Goal: Information Seeking & Learning: Understand process/instructions

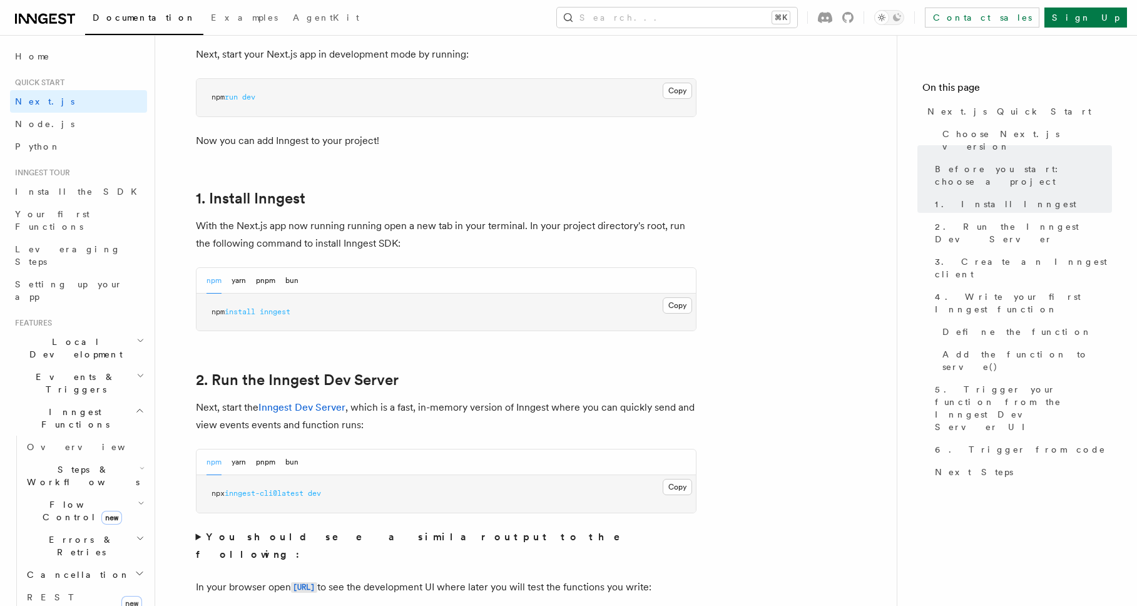
scroll to position [596, 0]
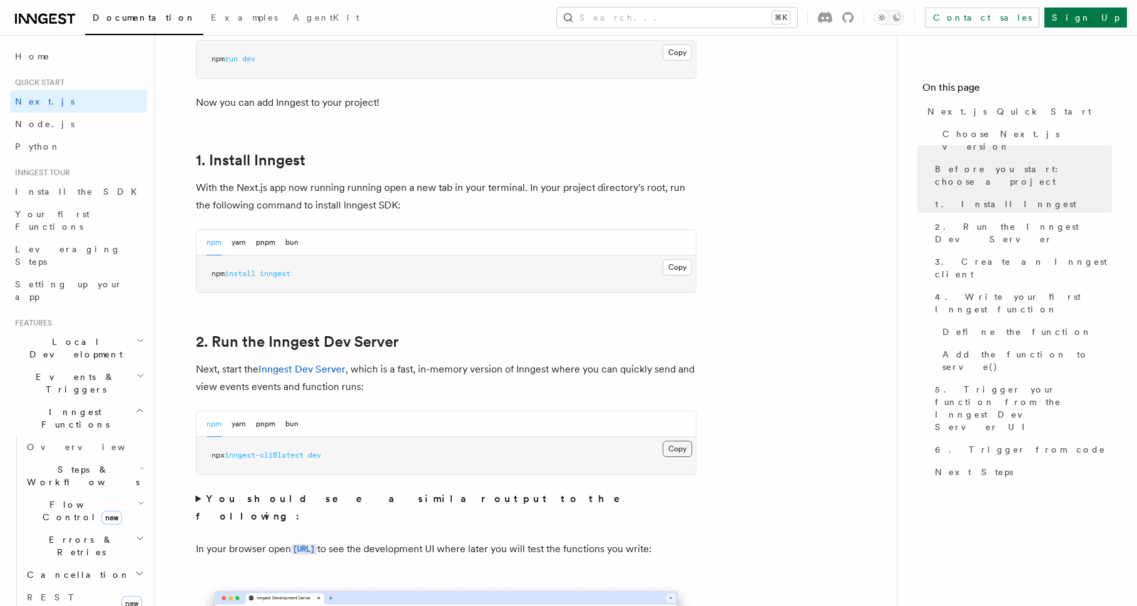
click at [675, 451] on button "Copy Copied" at bounding box center [677, 449] width 29 height 16
drag, startPoint x: 375, startPoint y: 458, endPoint x: 207, endPoint y: 455, distance: 168.4
click at [207, 455] on pre "npx inngest-cli@latest dev" at bounding box center [446, 456] width 499 height 38
copy span "npx inngest-cli@latest dev"
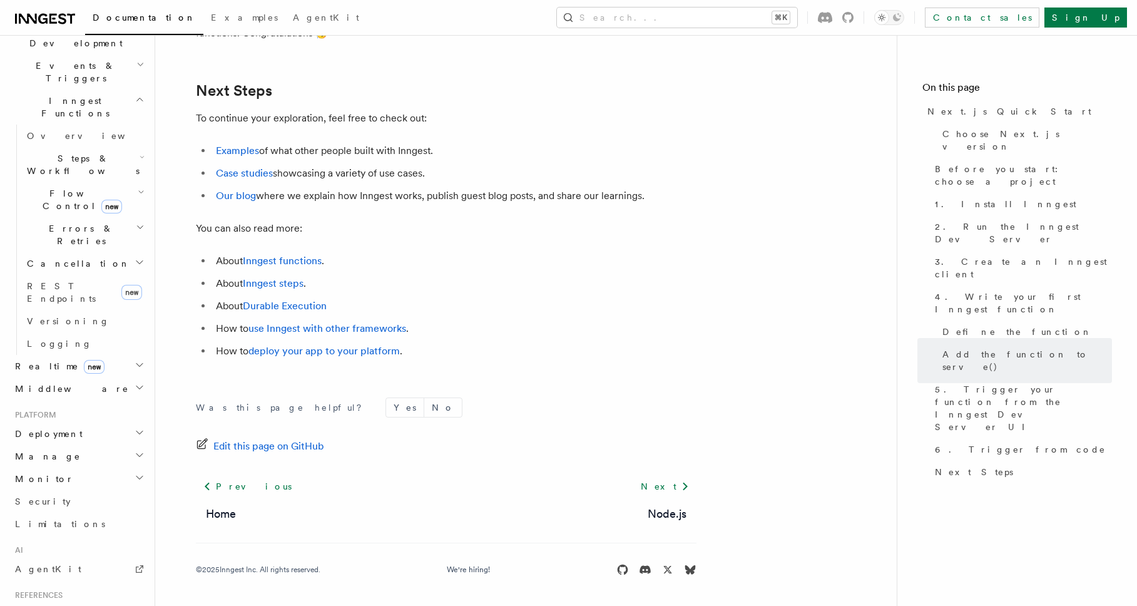
scroll to position [314, 0]
click at [107, 419] on h2 "Deployment" at bounding box center [78, 430] width 137 height 23
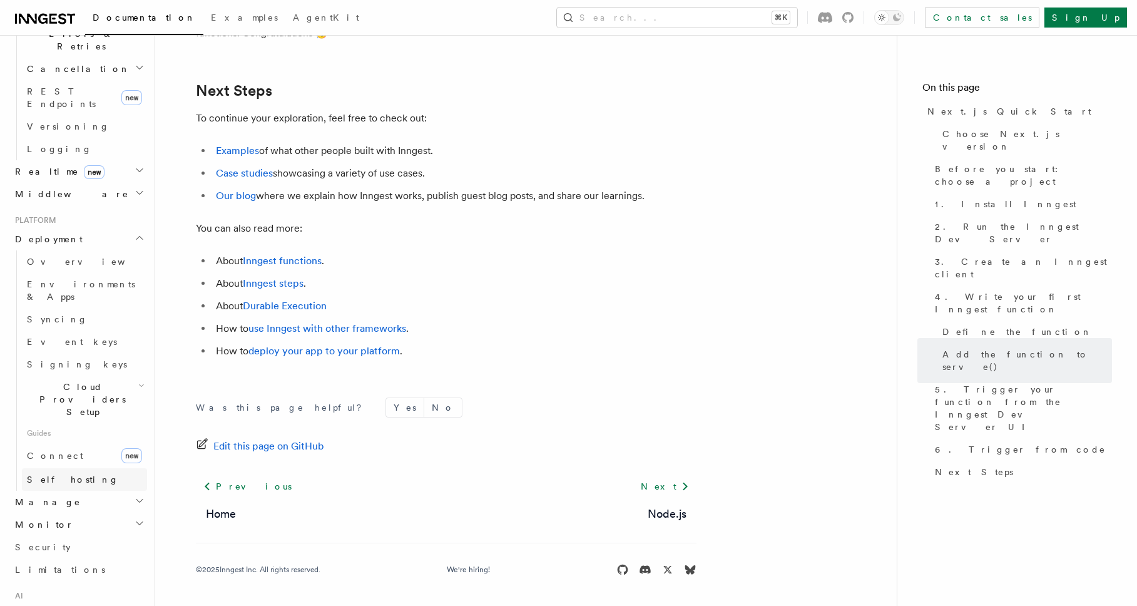
scroll to position [510, 0]
click at [77, 246] on link "Overview" at bounding box center [84, 257] width 125 height 23
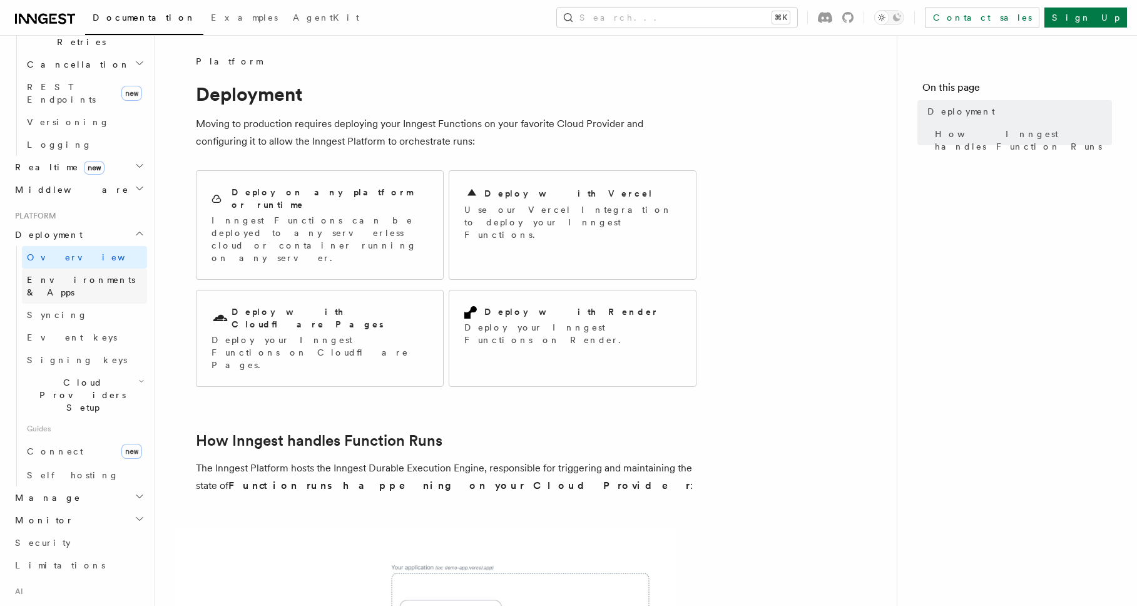
click at [103, 275] on span "Environments & Apps" at bounding box center [81, 286] width 108 height 23
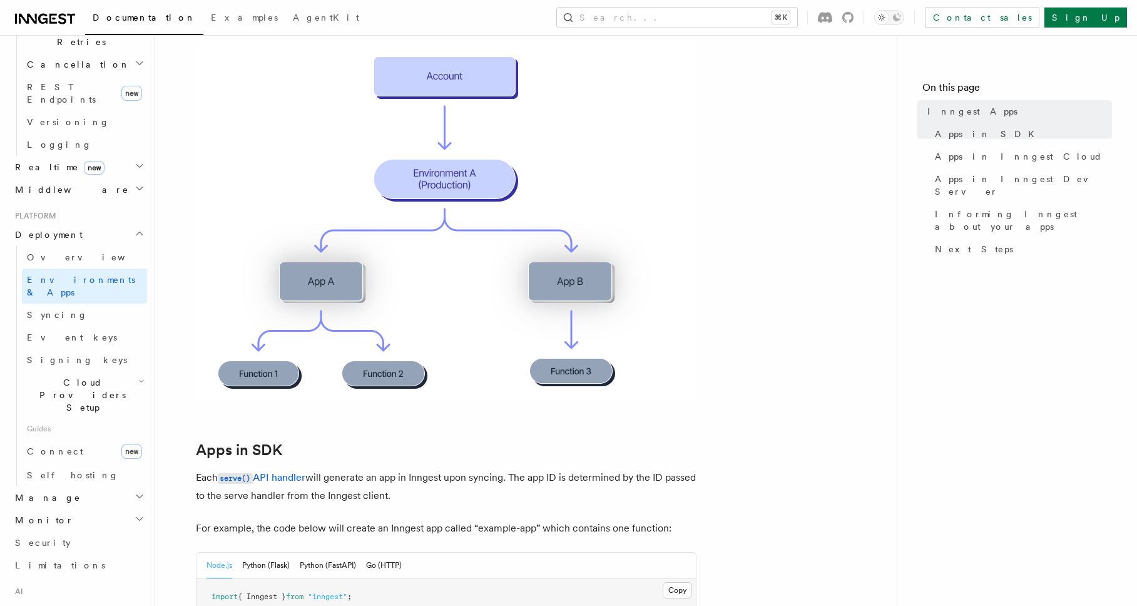
scroll to position [248, 0]
click at [77, 326] on link "Event keys" at bounding box center [84, 337] width 125 height 23
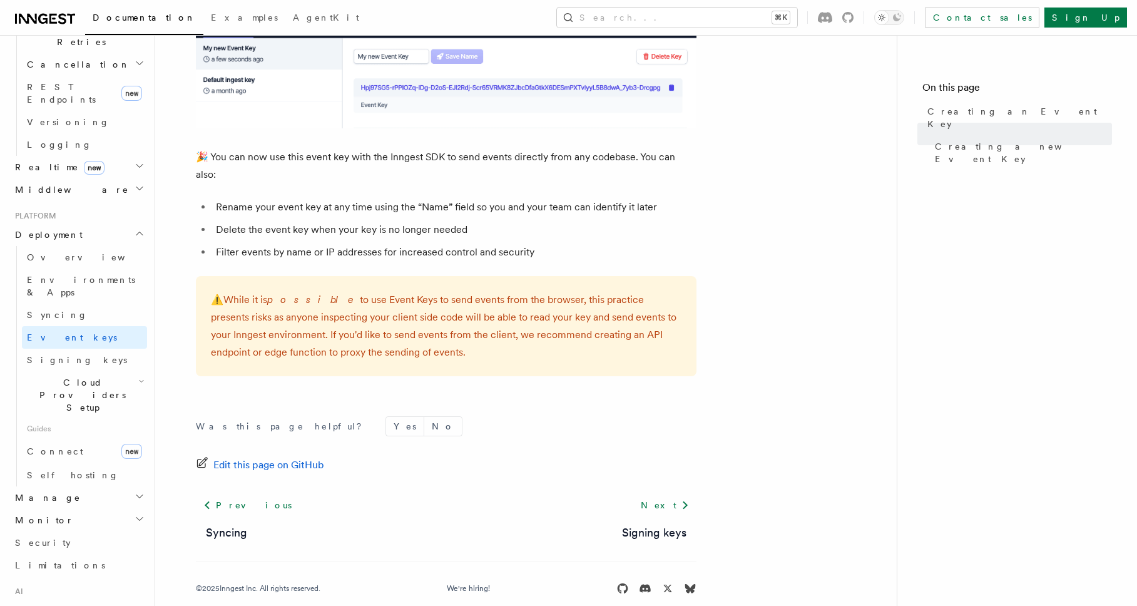
scroll to position [806, 0]
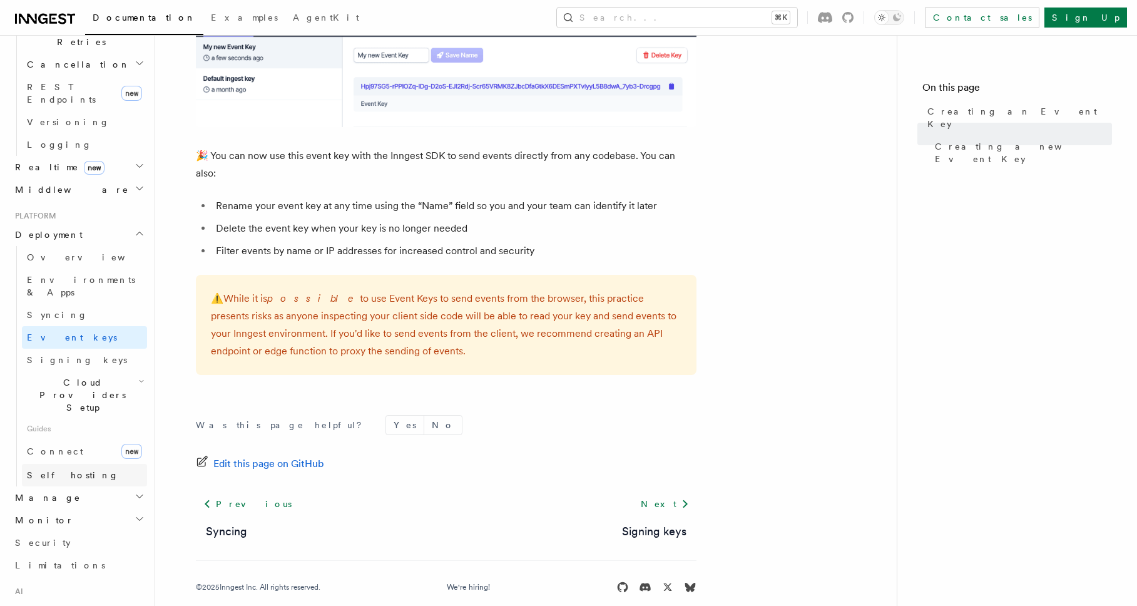
click at [119, 464] on link "Self hosting" at bounding box center [84, 475] width 125 height 23
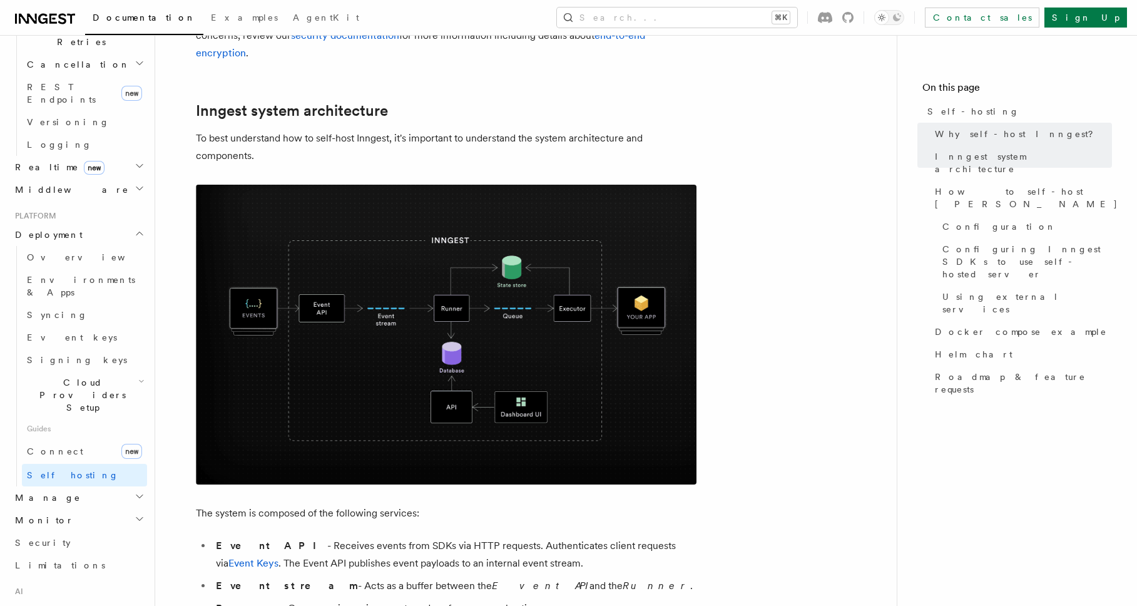
scroll to position [287, 0]
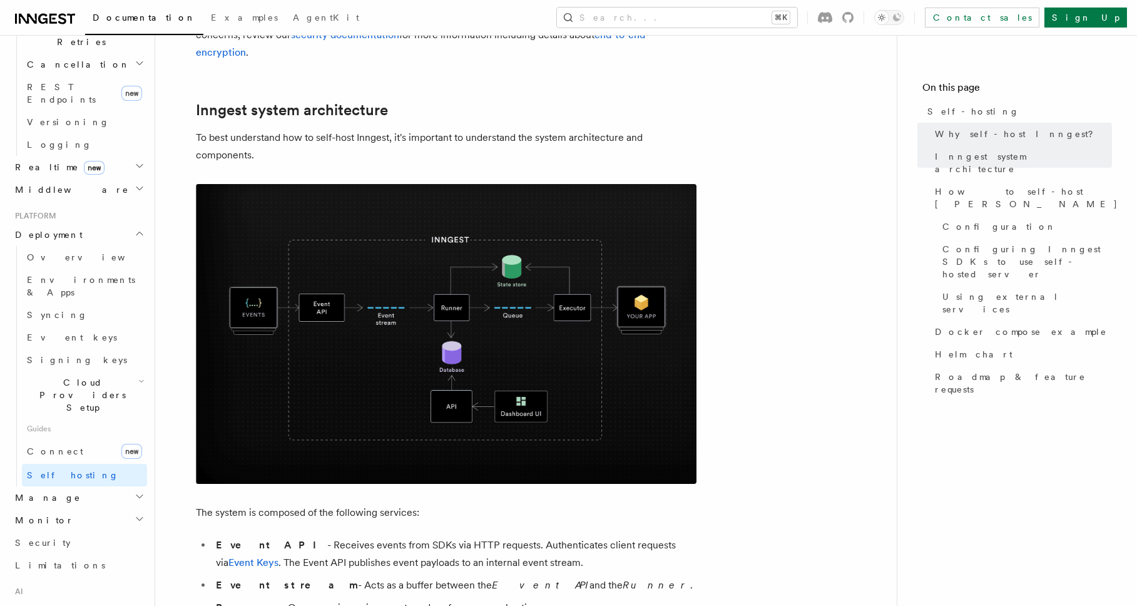
click at [566, 332] on img at bounding box center [446, 334] width 501 height 300
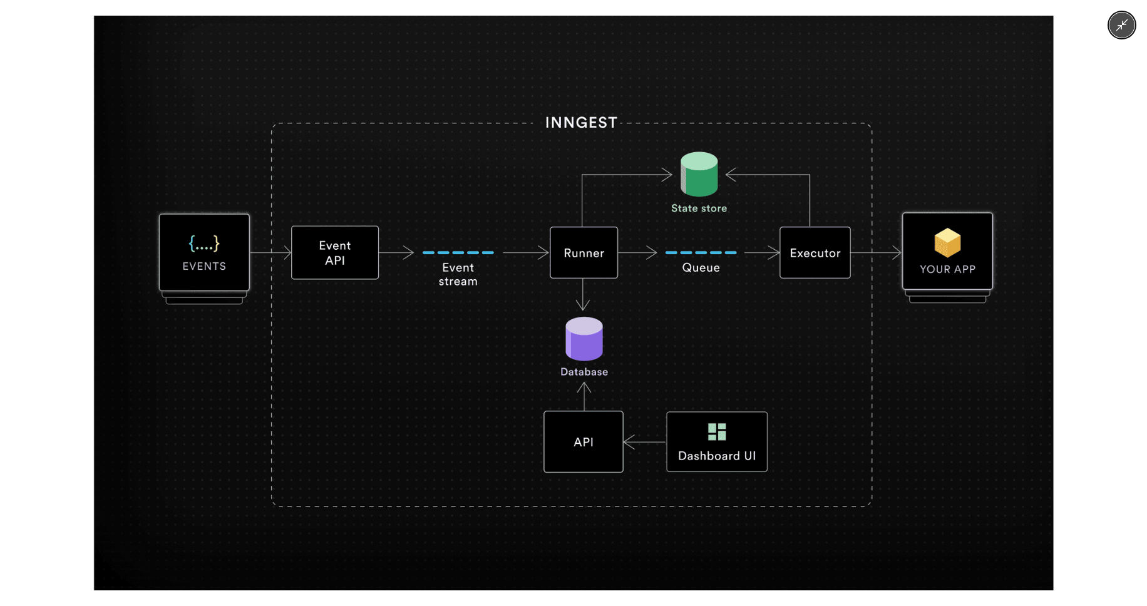
click at [1088, 126] on div at bounding box center [573, 303] width 1147 height 606
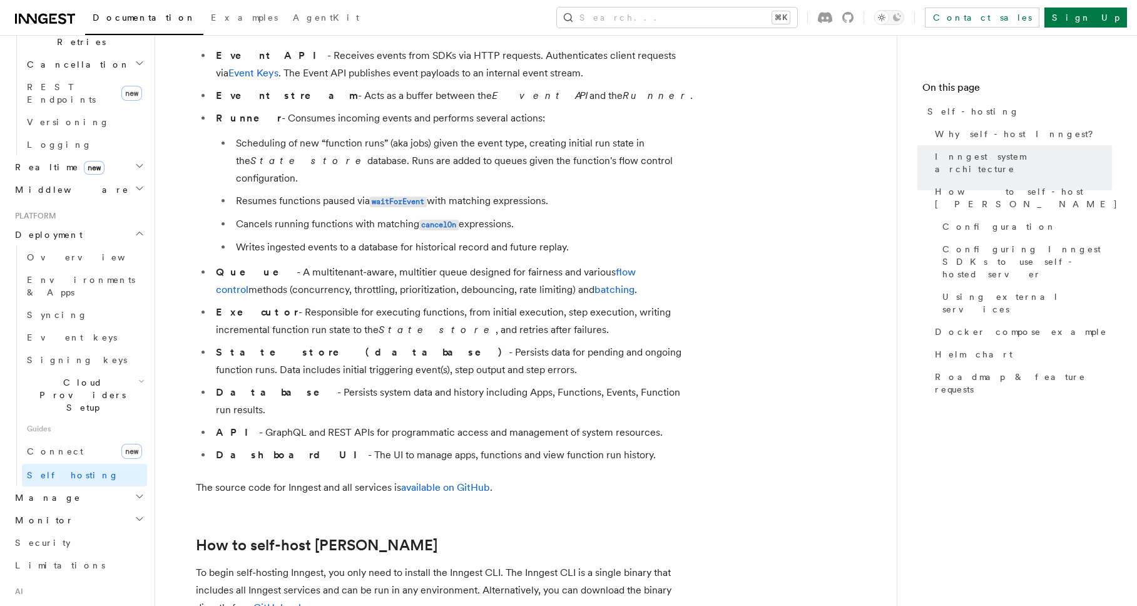
scroll to position [1182, 0]
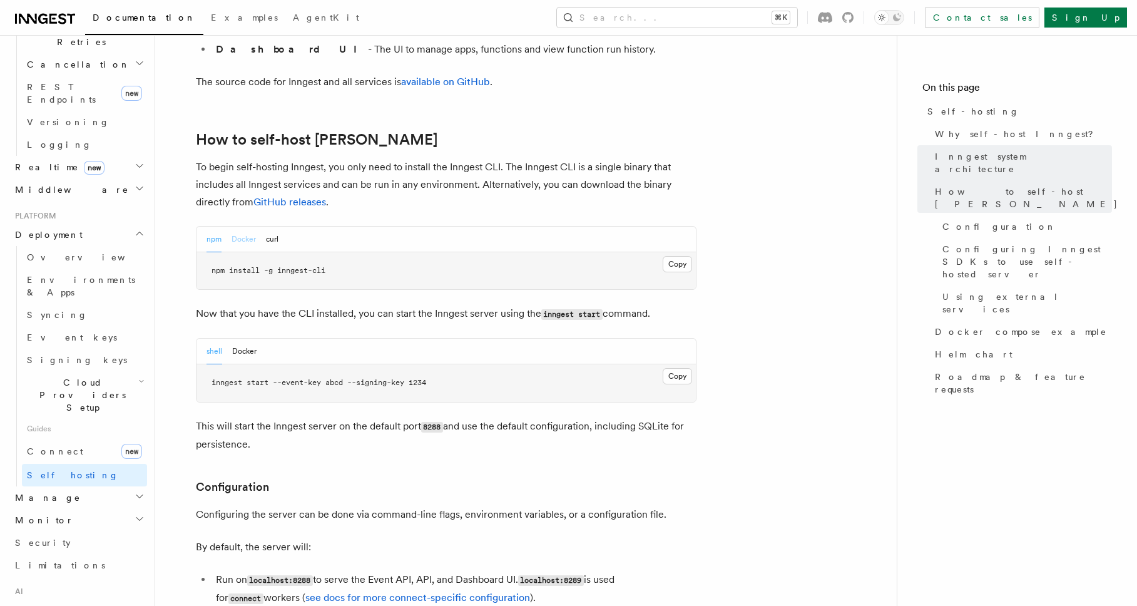
click at [235, 227] on button "Docker" at bounding box center [244, 240] width 24 height 26
click at [272, 227] on button "curl" at bounding box center [272, 240] width 13 height 26
click at [252, 227] on button "Docker" at bounding box center [244, 240] width 24 height 26
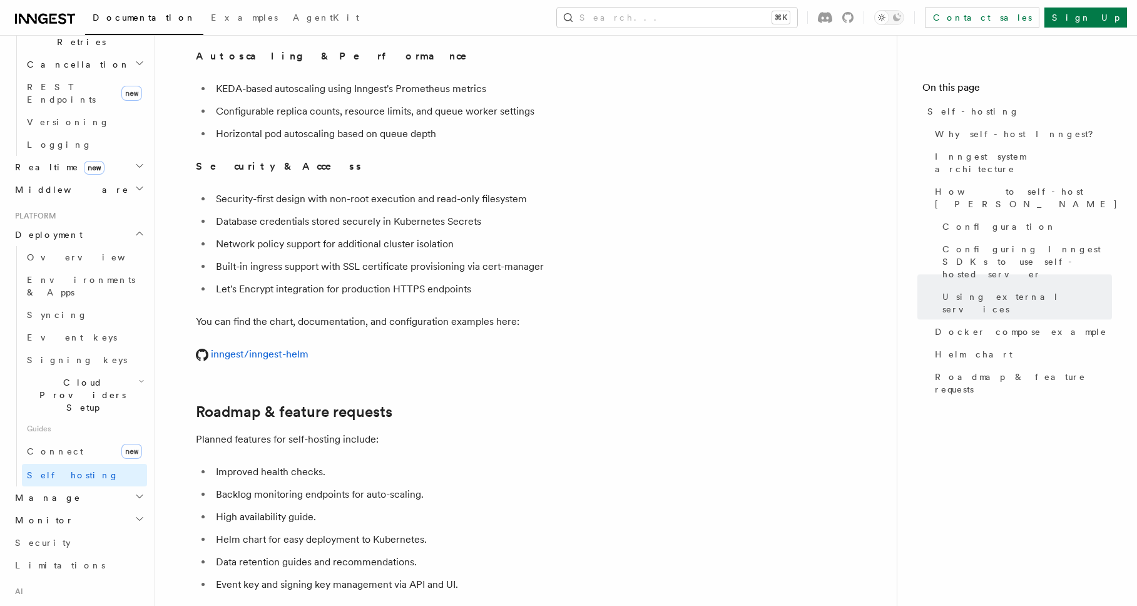
scroll to position [4586, 0]
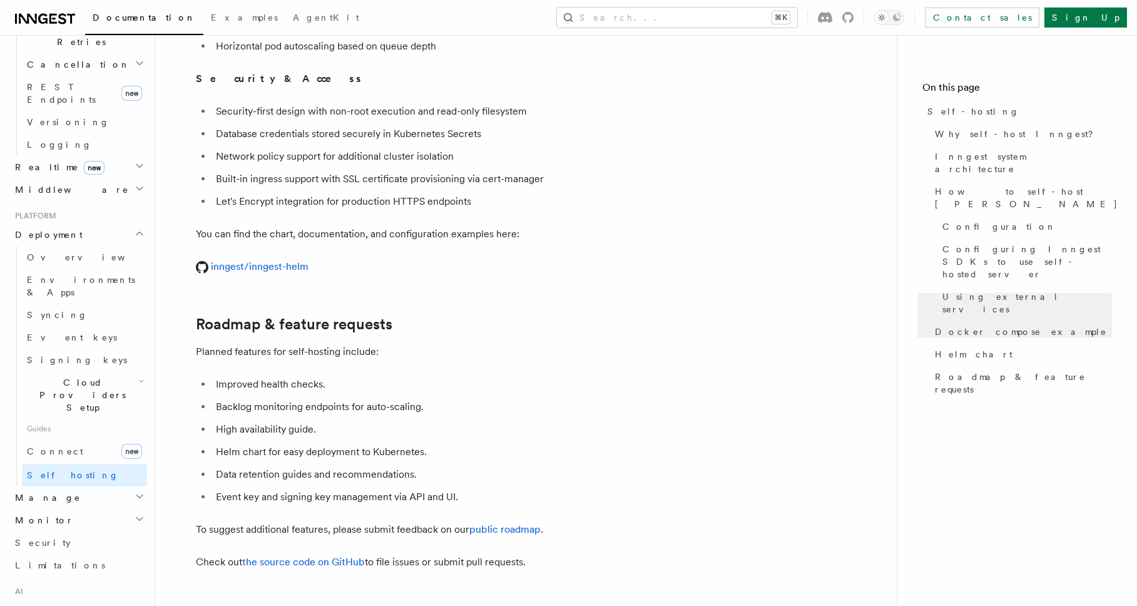
click at [120, 486] on h2 "Manage" at bounding box center [78, 497] width 137 height 23
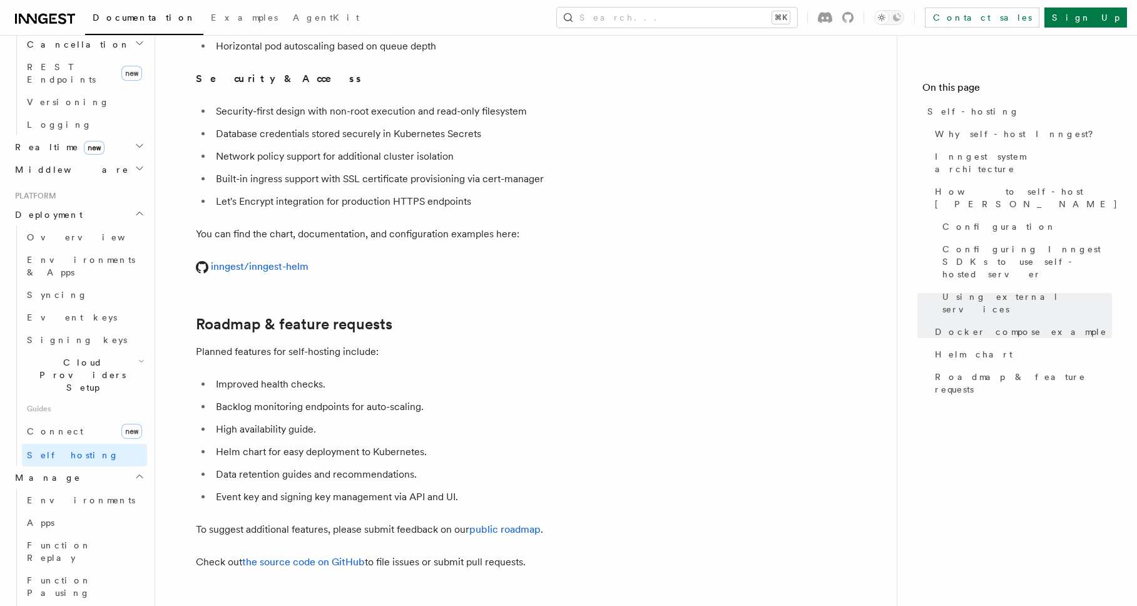
scroll to position [531, 0]
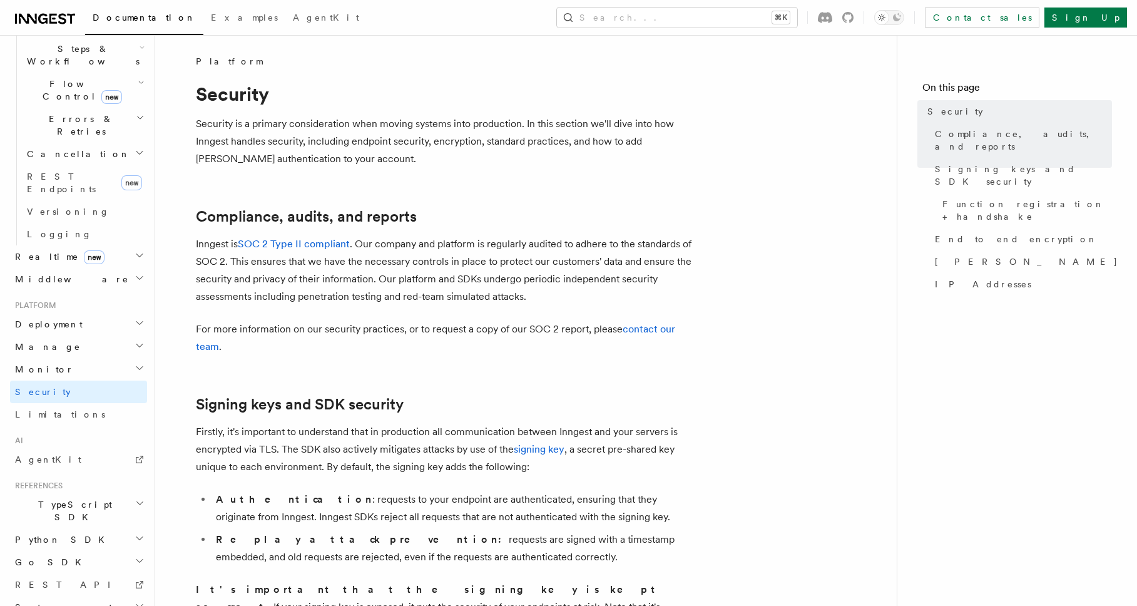
click at [135, 318] on icon "button" at bounding box center [140, 323] width 10 height 10
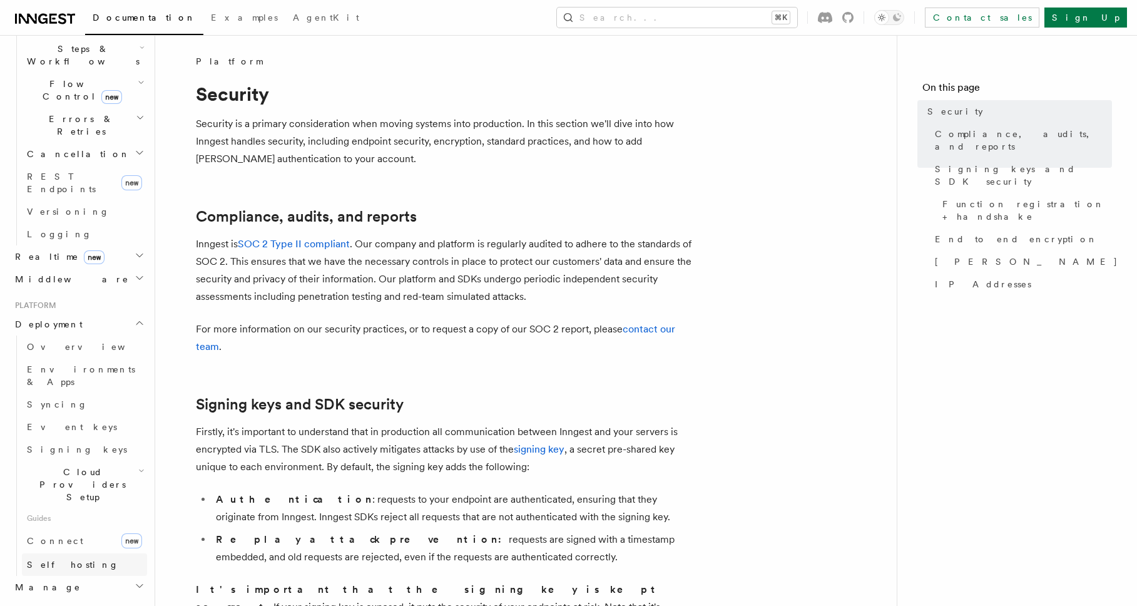
click at [76, 553] on link "Self hosting" at bounding box center [84, 564] width 125 height 23
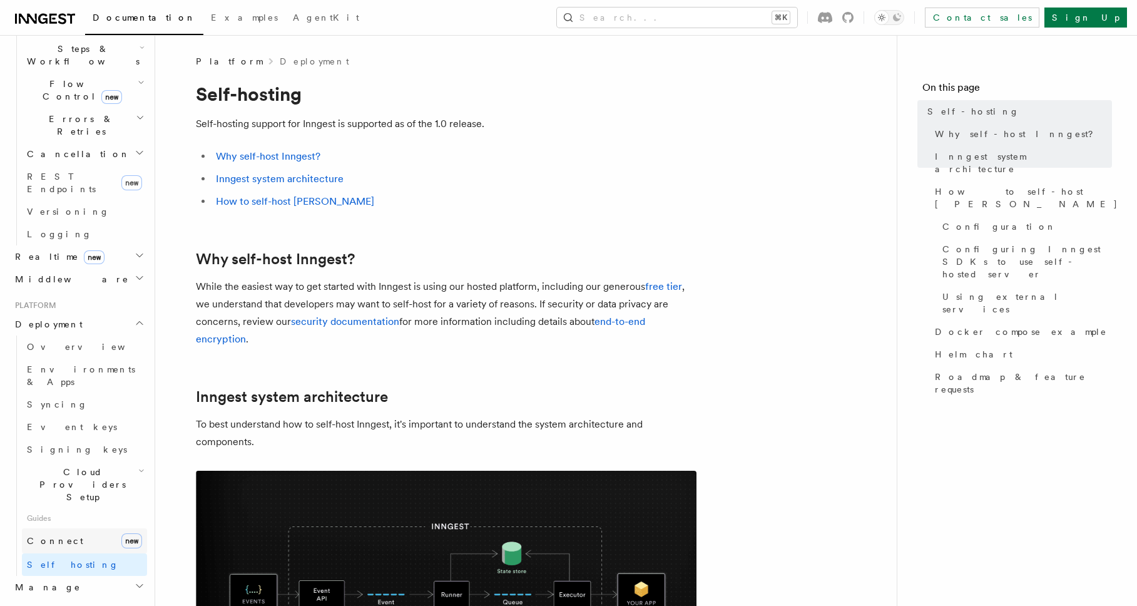
click at [74, 528] on link "Connect new" at bounding box center [84, 540] width 125 height 25
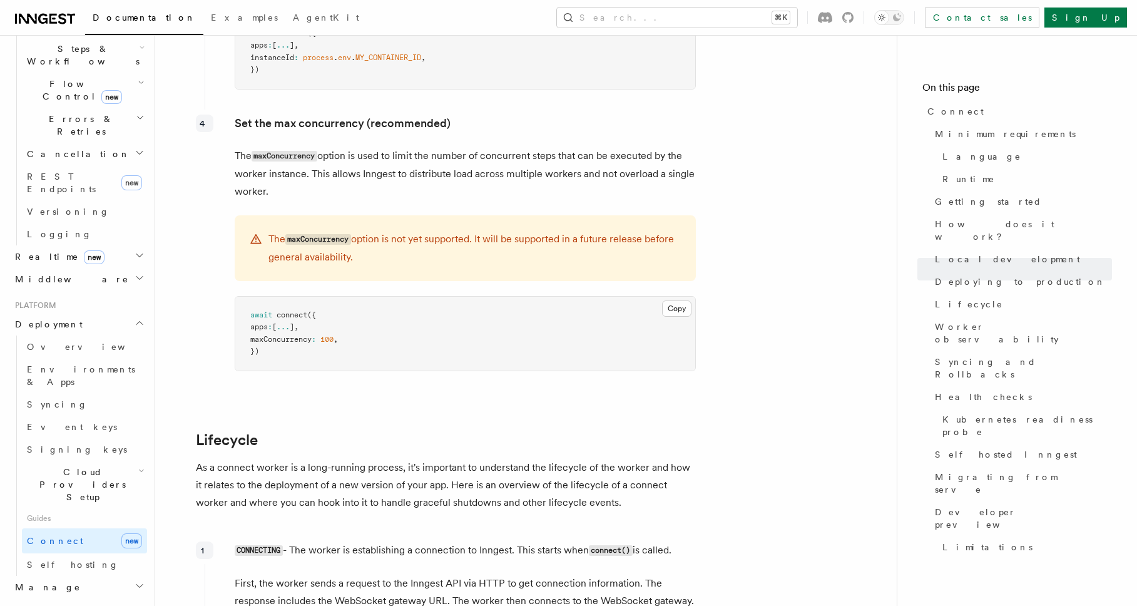
scroll to position [3322, 0]
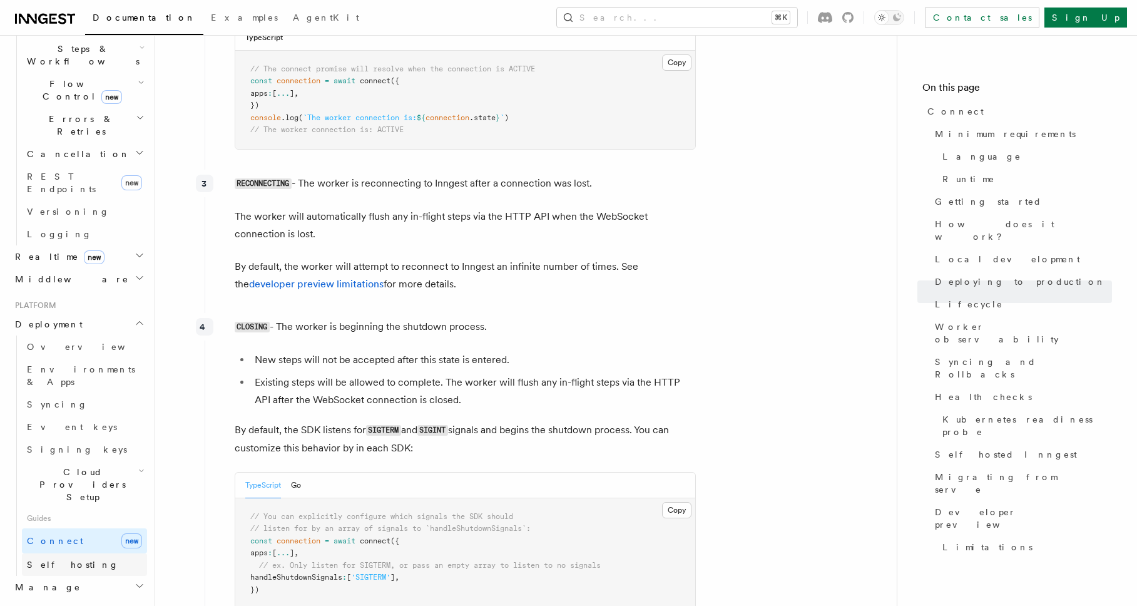
click at [86, 553] on link "Self hosting" at bounding box center [84, 564] width 125 height 23
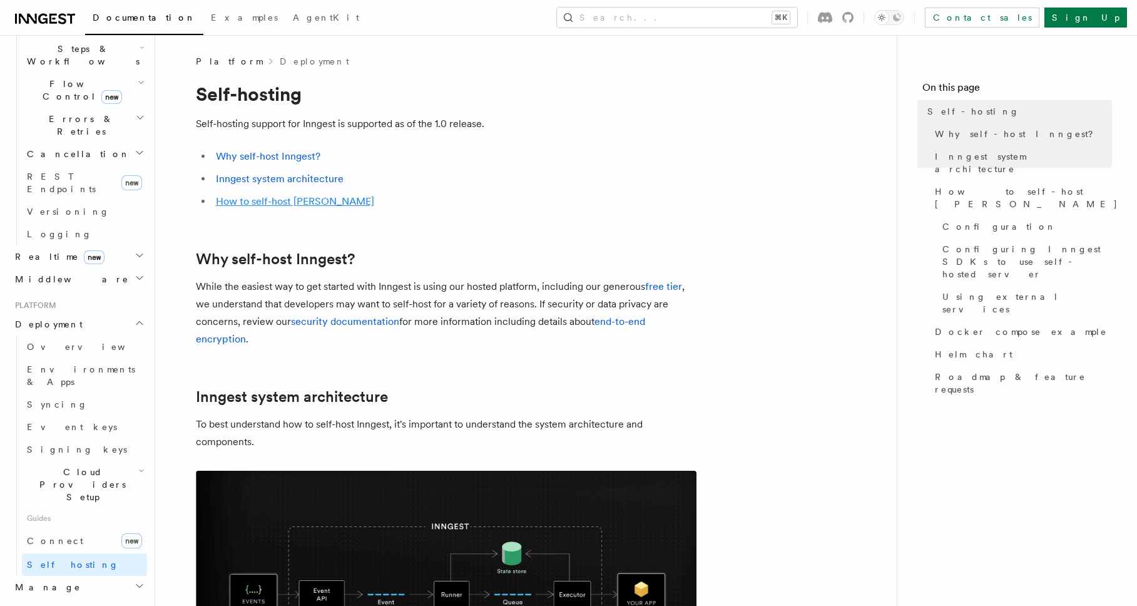
click at [315, 200] on link "How to self-host [PERSON_NAME]" at bounding box center [295, 201] width 158 height 12
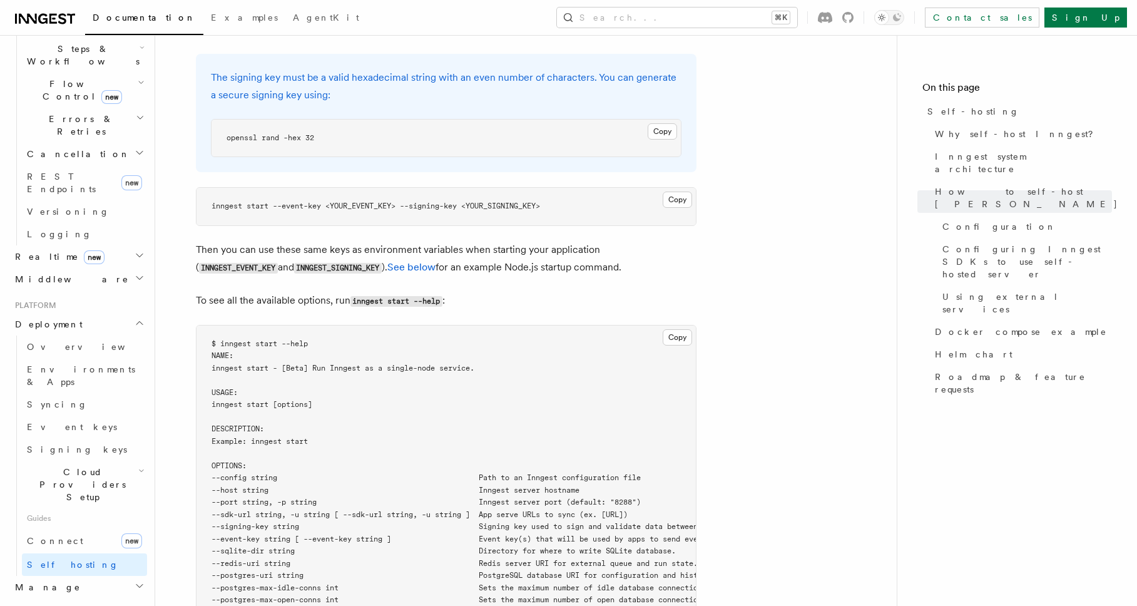
scroll to position [1906, 0]
click at [660, 121] on button "Copy Copied" at bounding box center [662, 129] width 29 height 16
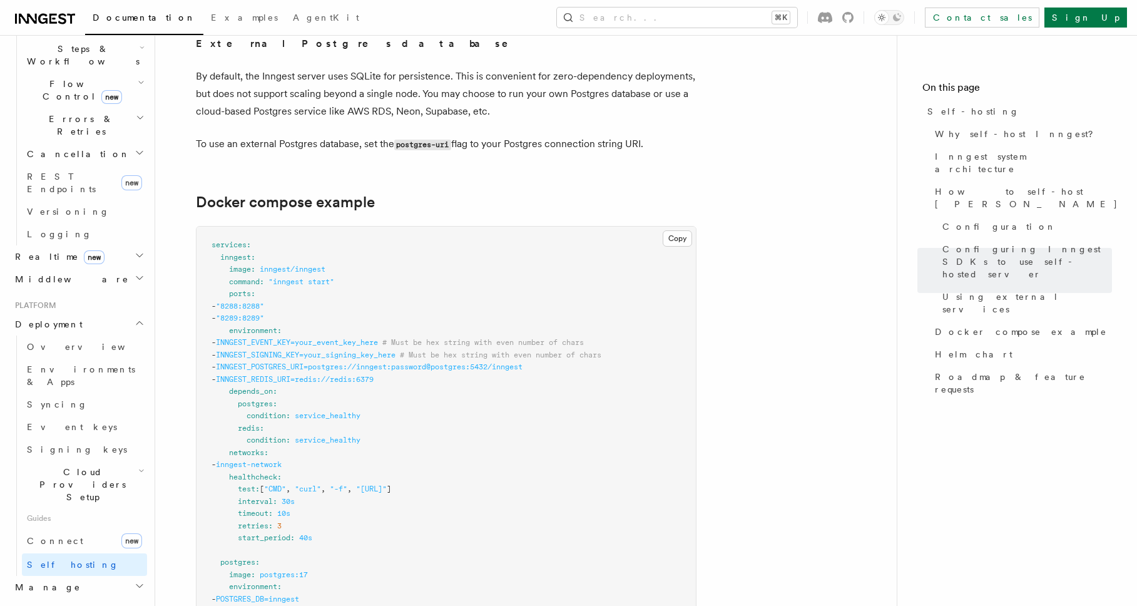
scroll to position [3230, 0]
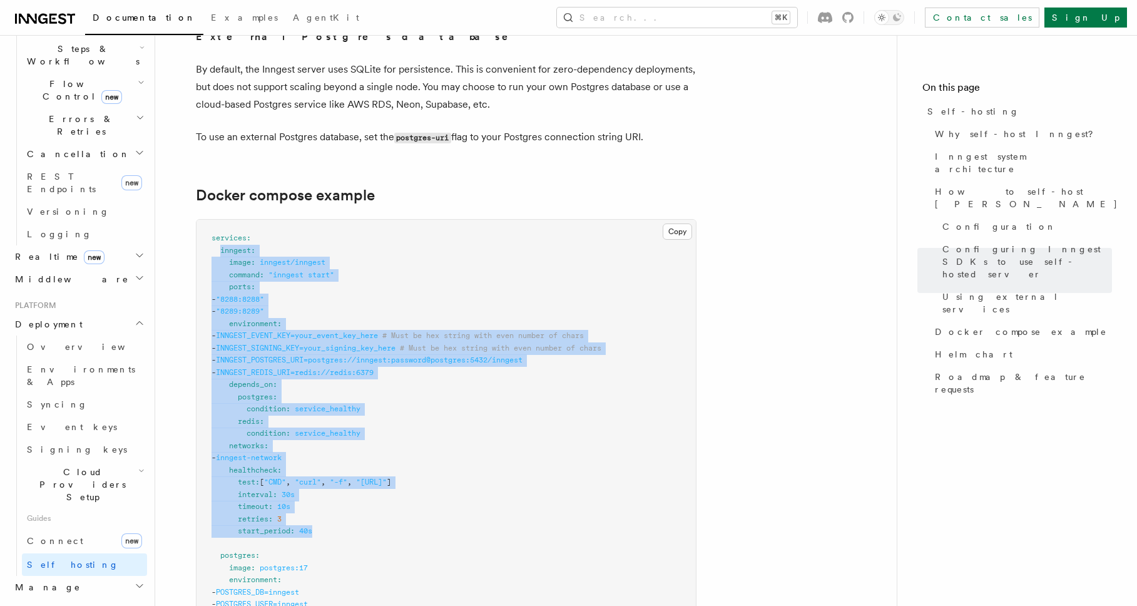
drag, startPoint x: 219, startPoint y: 235, endPoint x: 340, endPoint y: 512, distance: 301.9
copy code "inngest : image : inngest/inngest command : "inngest start" ports : - "8288:828…"
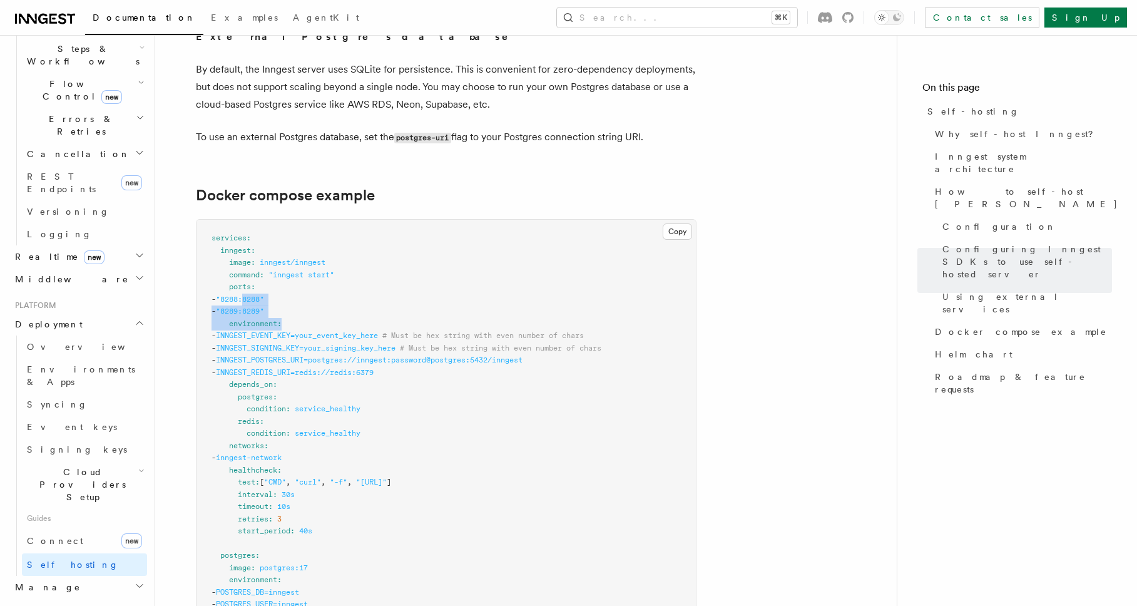
drag, startPoint x: 308, startPoint y: 300, endPoint x: 273, endPoint y: 287, distance: 37.4
drag, startPoint x: 320, startPoint y: 296, endPoint x: 228, endPoint y: 269, distance: 95.9
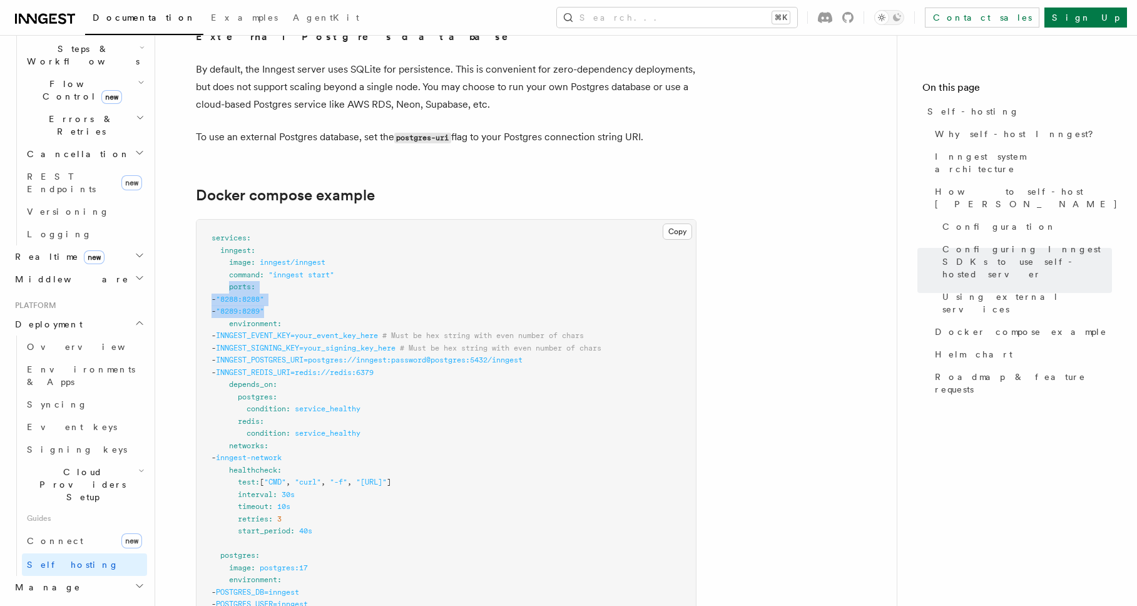
copy code "ports : - "8288:8288" - "8289:8289""
click at [82, 528] on link "Connect new" at bounding box center [84, 540] width 125 height 25
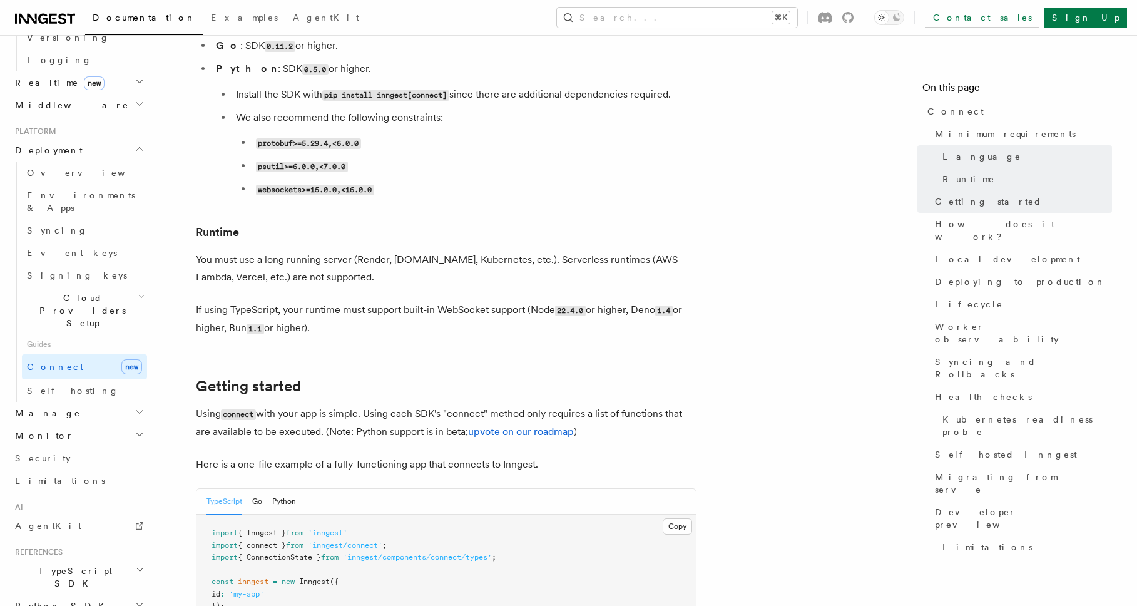
scroll to position [597, 0]
click at [65, 512] on link "AgentKit" at bounding box center [78, 523] width 137 height 23
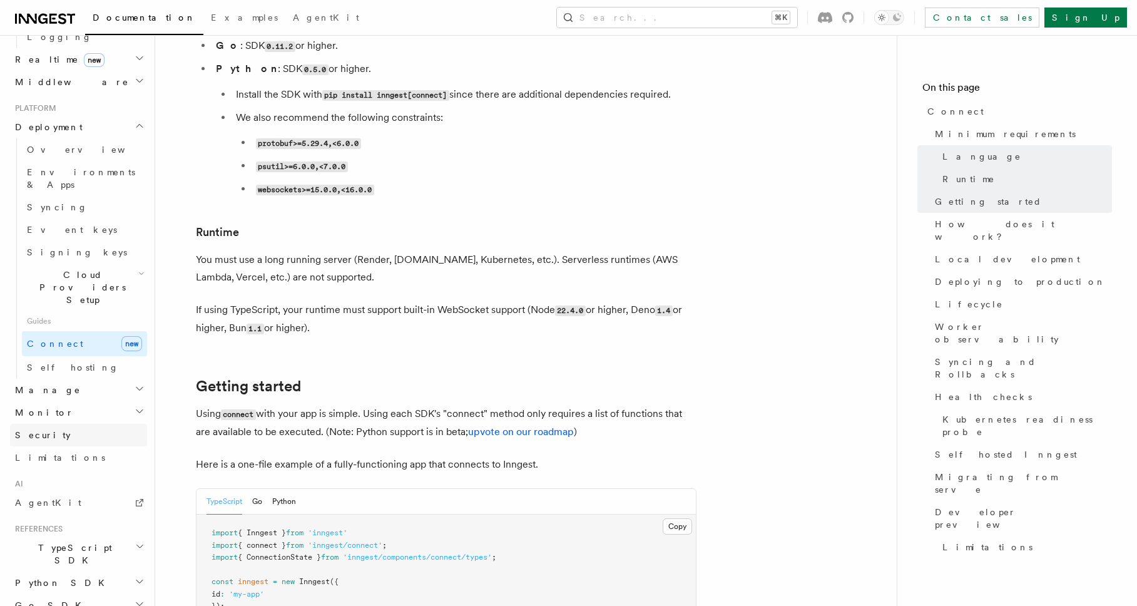
scroll to position [623, 0]
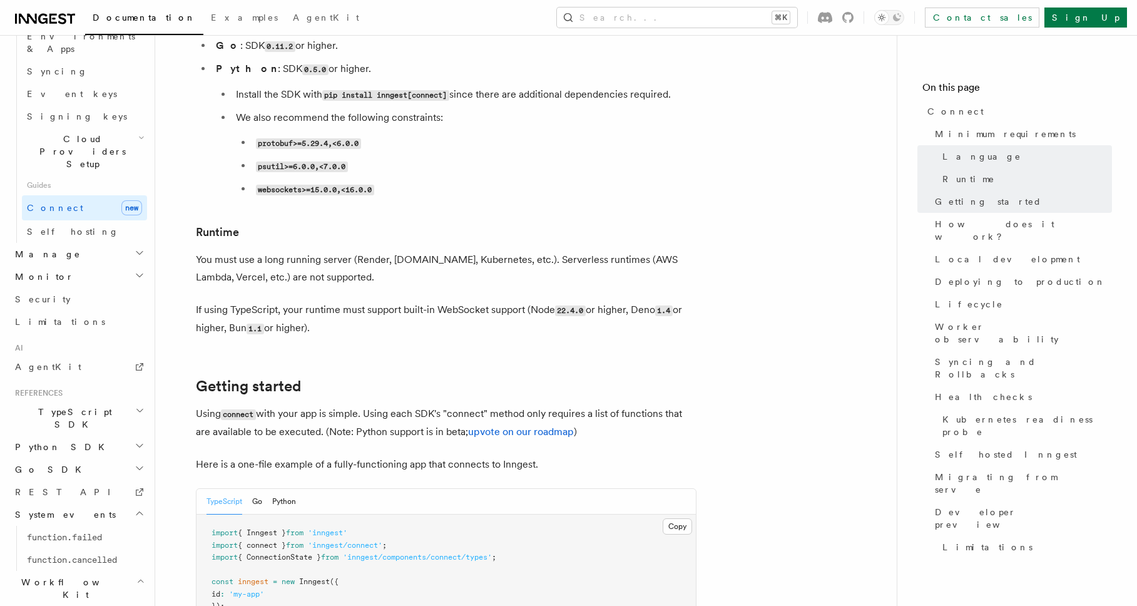
scroll to position [781, 0]
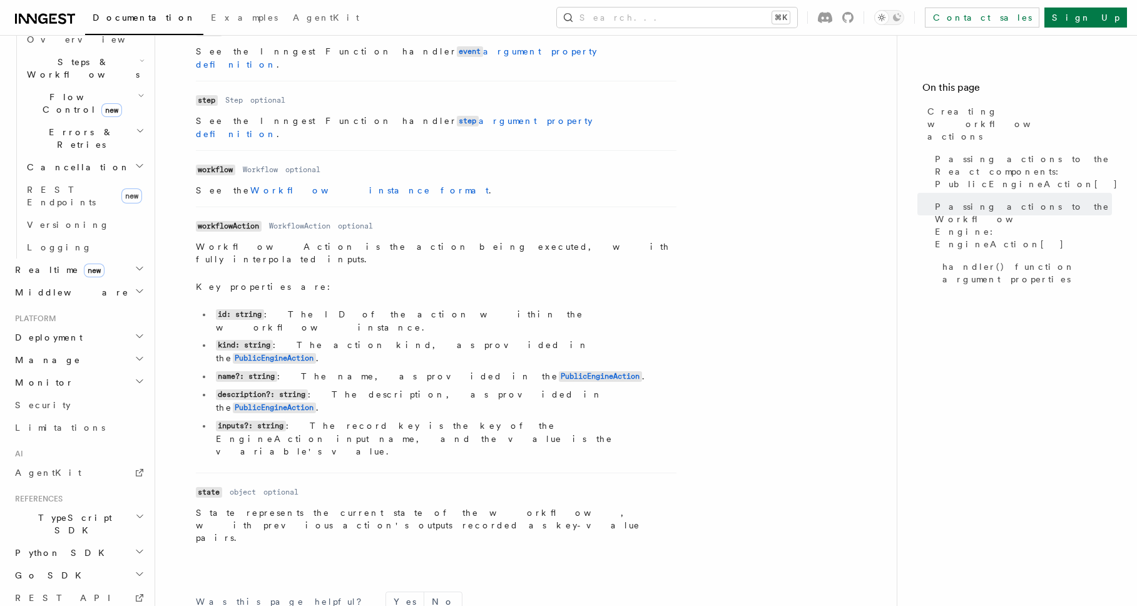
scroll to position [354, 0]
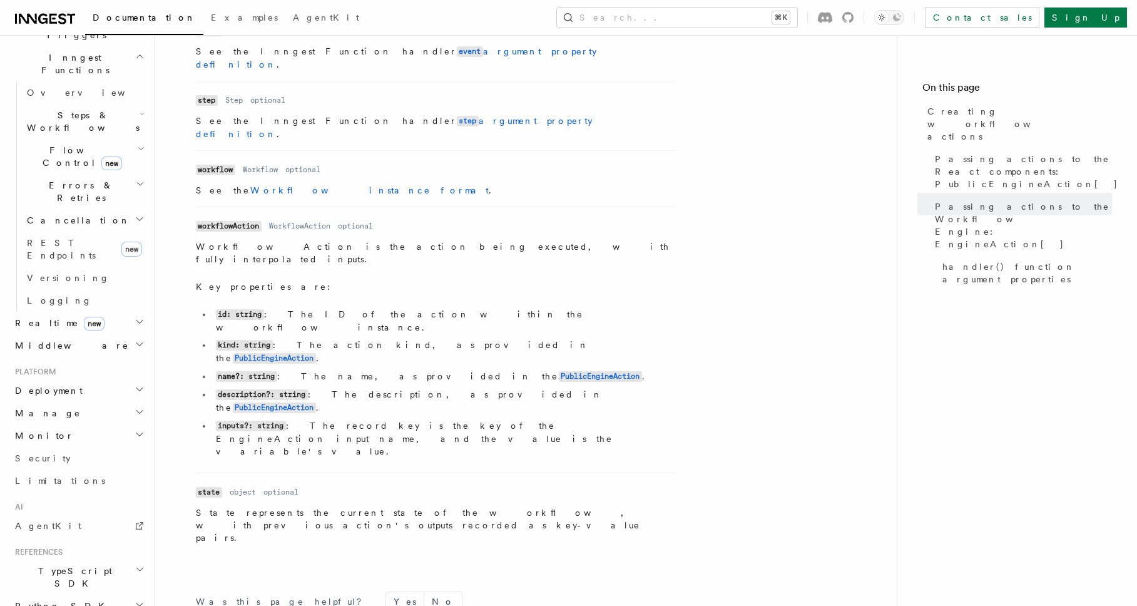
click at [135, 565] on icon "button" at bounding box center [139, 570] width 9 height 10
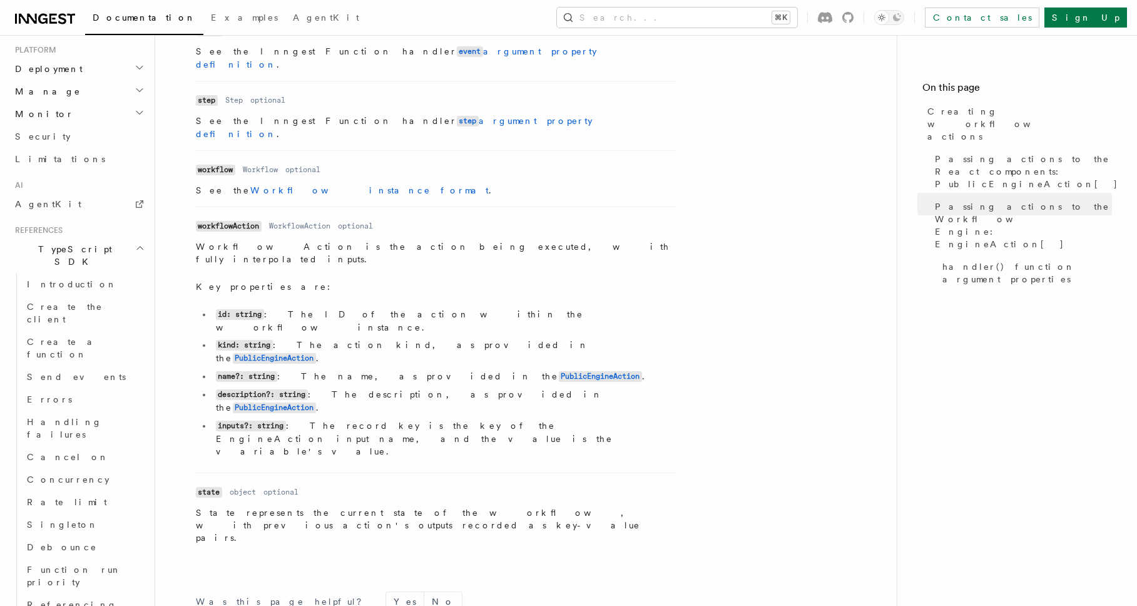
scroll to position [694, 0]
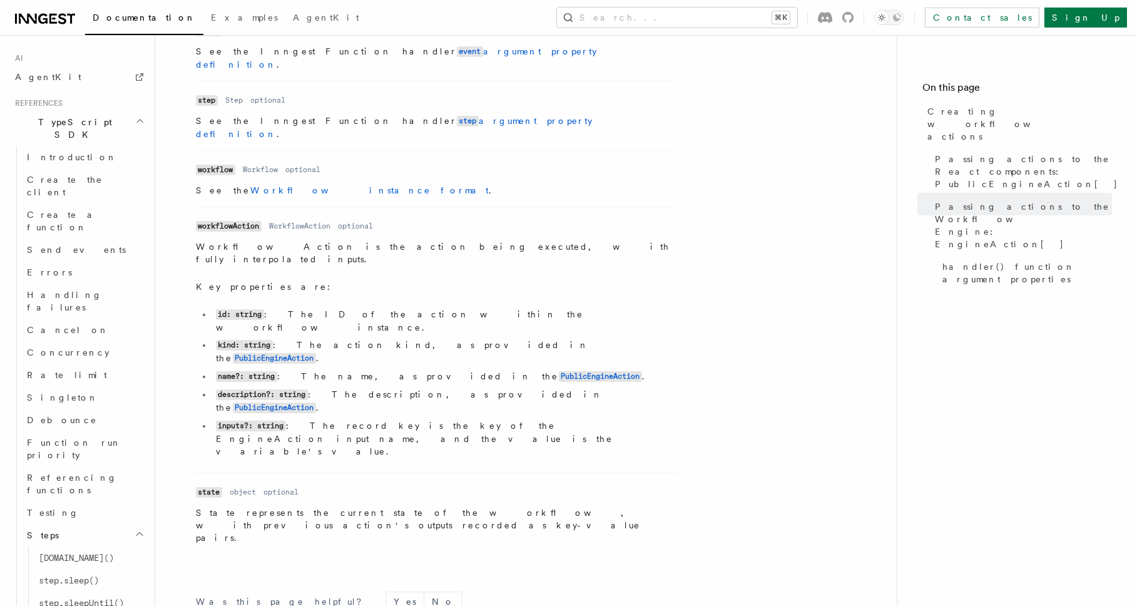
scroll to position [809, 0]
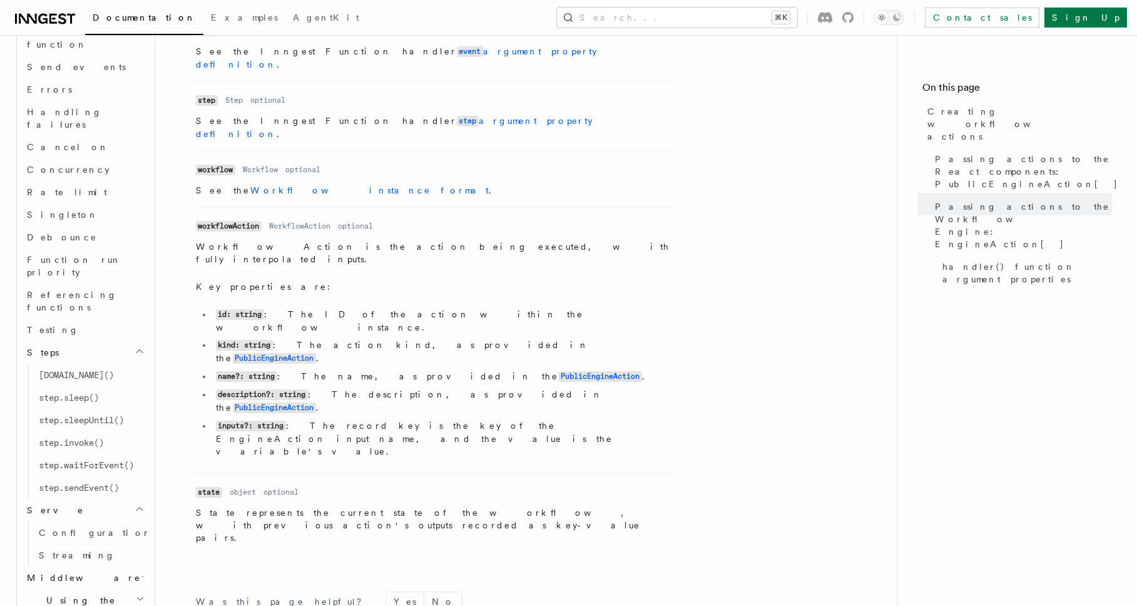
scroll to position [988, 0]
click at [118, 564] on h2 "Middleware" at bounding box center [84, 575] width 125 height 23
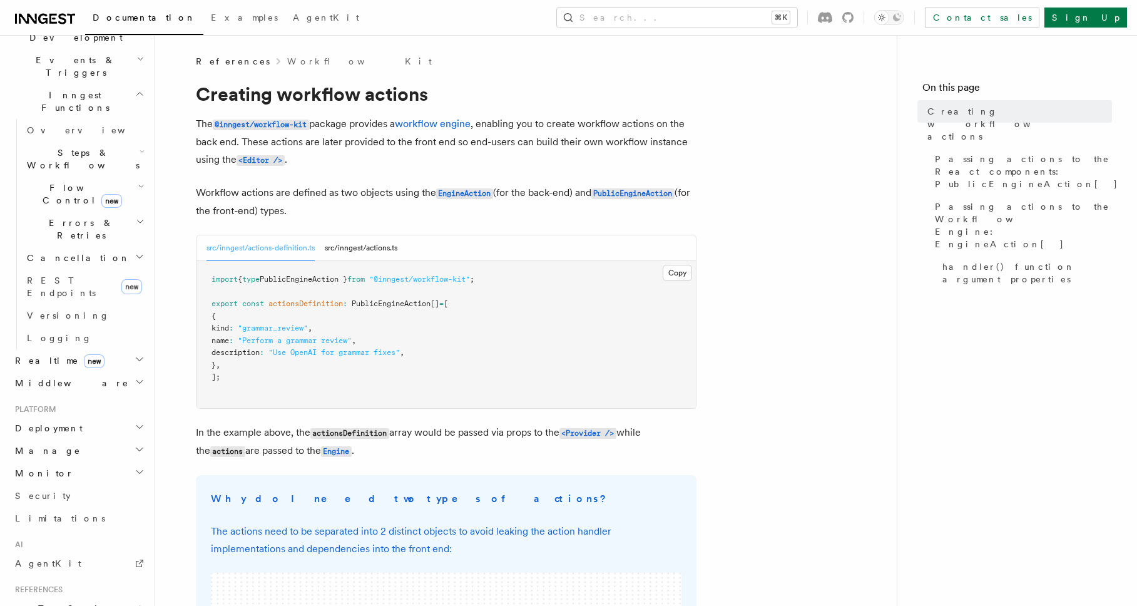
scroll to position [222, 0]
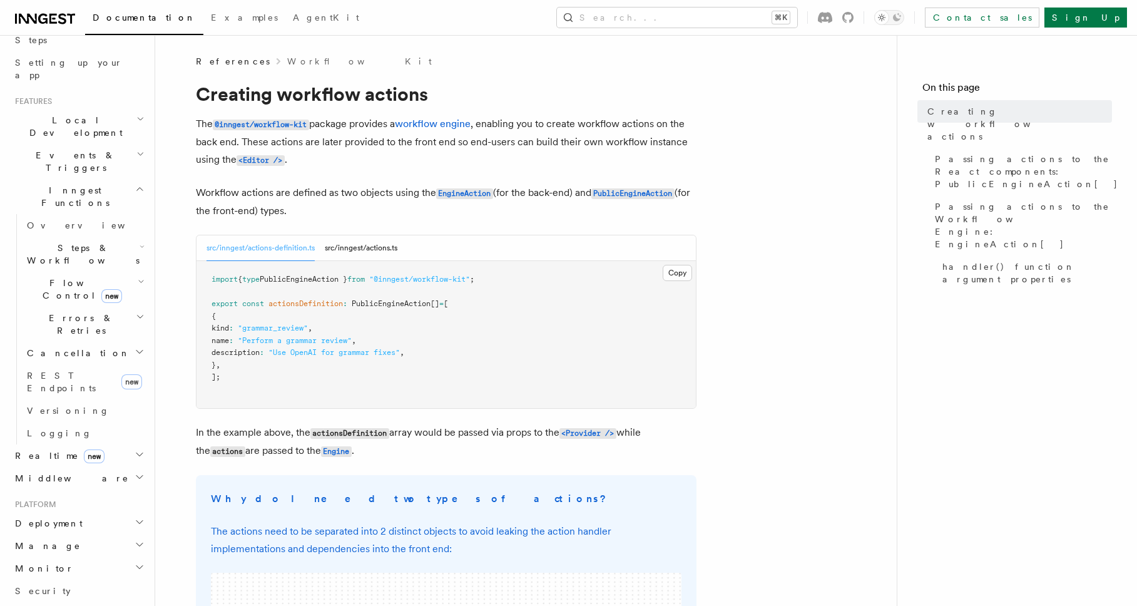
click at [88, 242] on span "Steps & Workflows" at bounding box center [81, 254] width 118 height 25
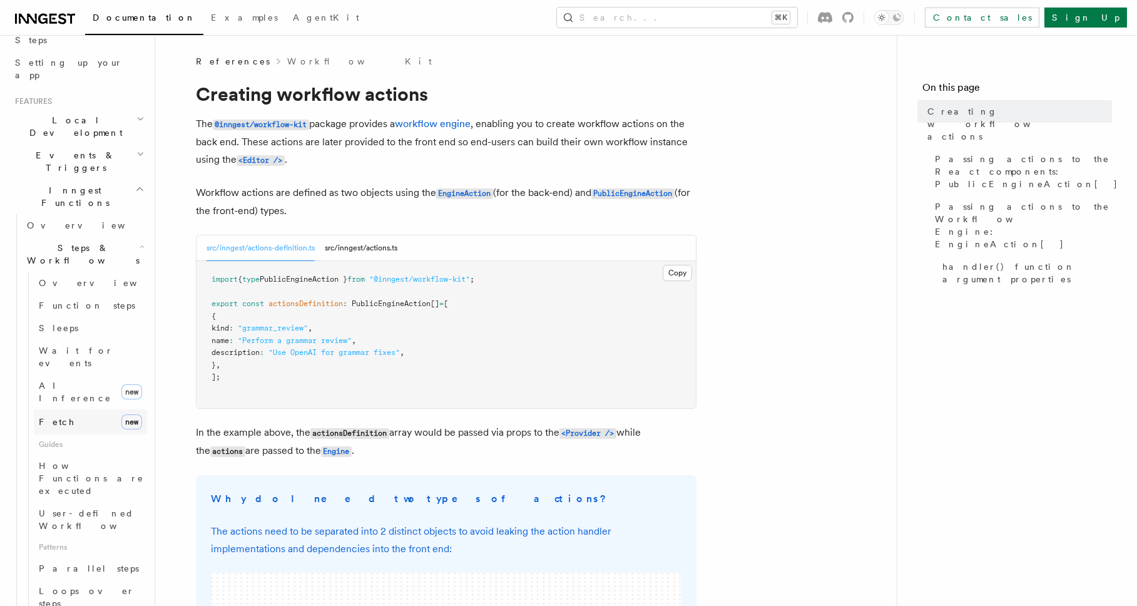
click at [98, 409] on link "Fetch new" at bounding box center [90, 421] width 113 height 25
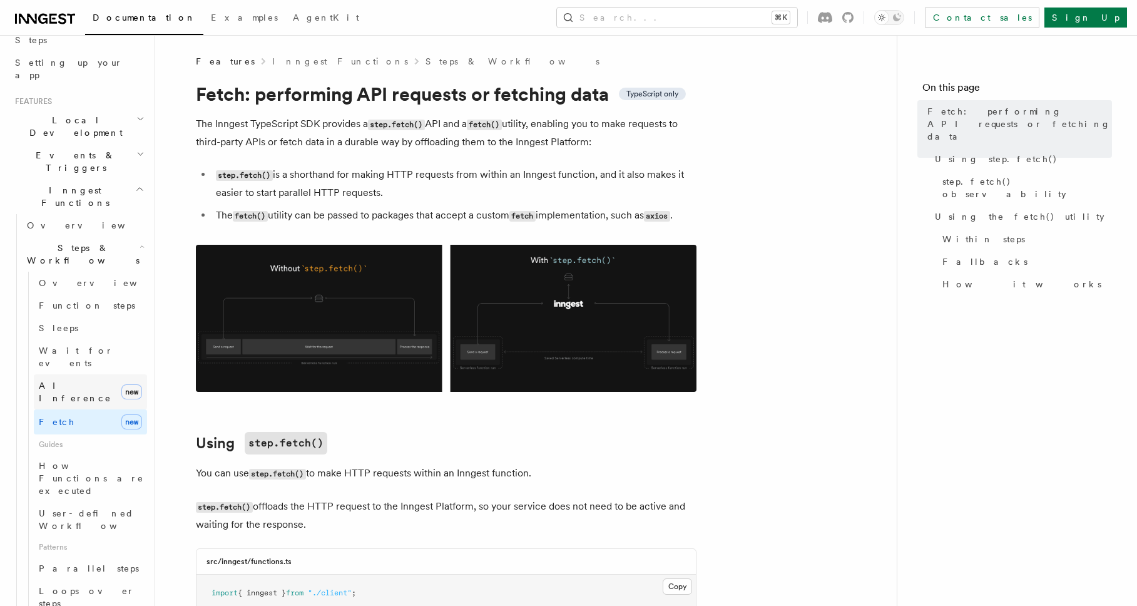
click at [95, 374] on link "AI Inference new" at bounding box center [90, 391] width 113 height 35
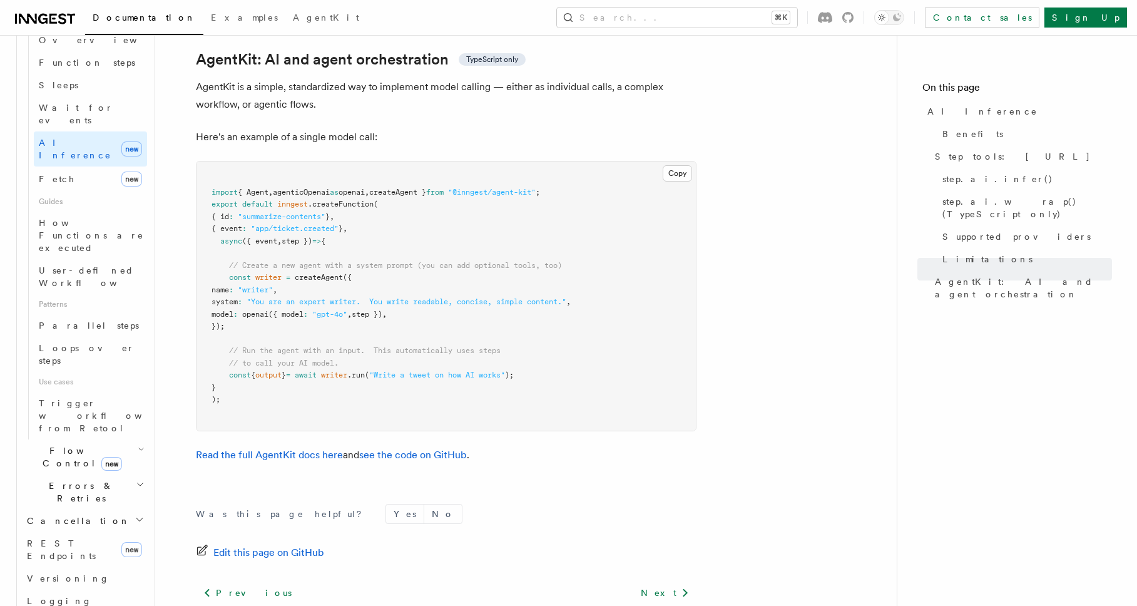
scroll to position [544, 0]
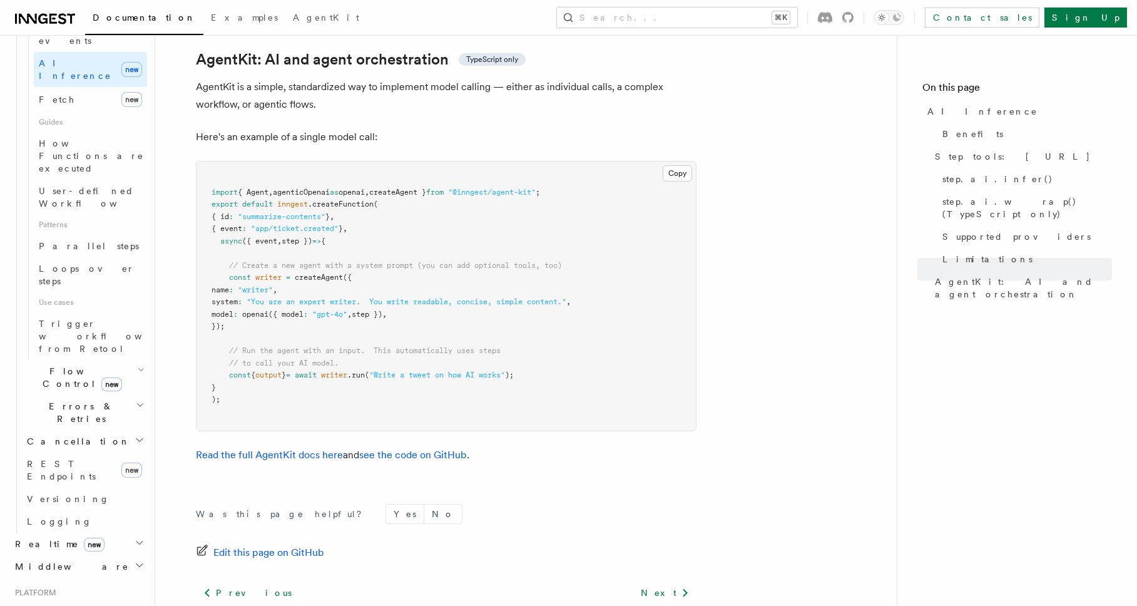
click at [121, 600] on h2 "Deployment" at bounding box center [78, 611] width 137 height 23
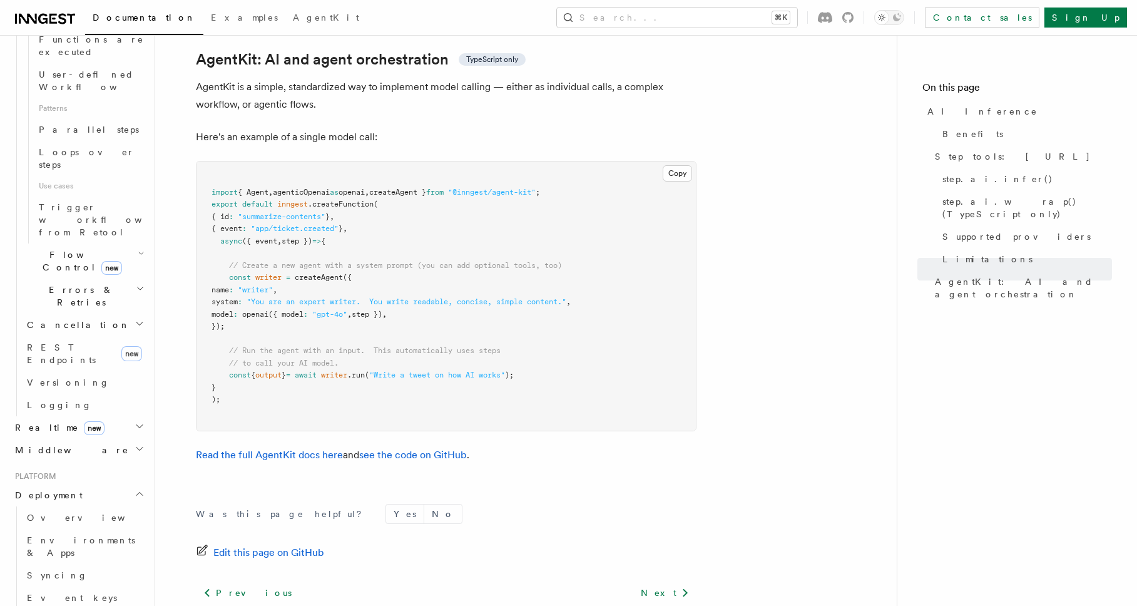
scroll to position [700, 0]
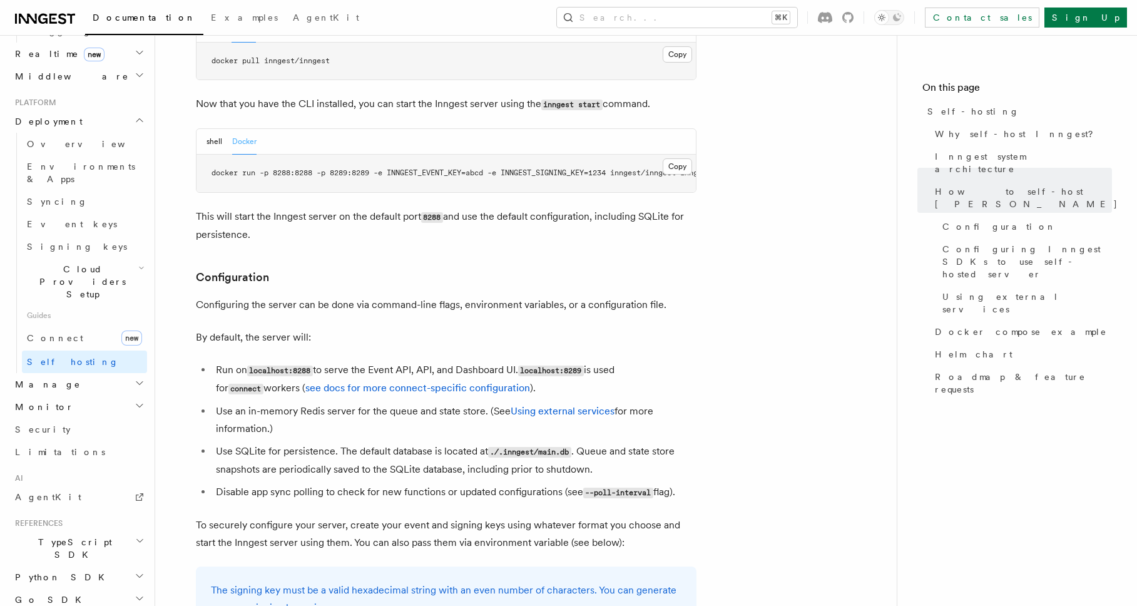
scroll to position [1421, 0]
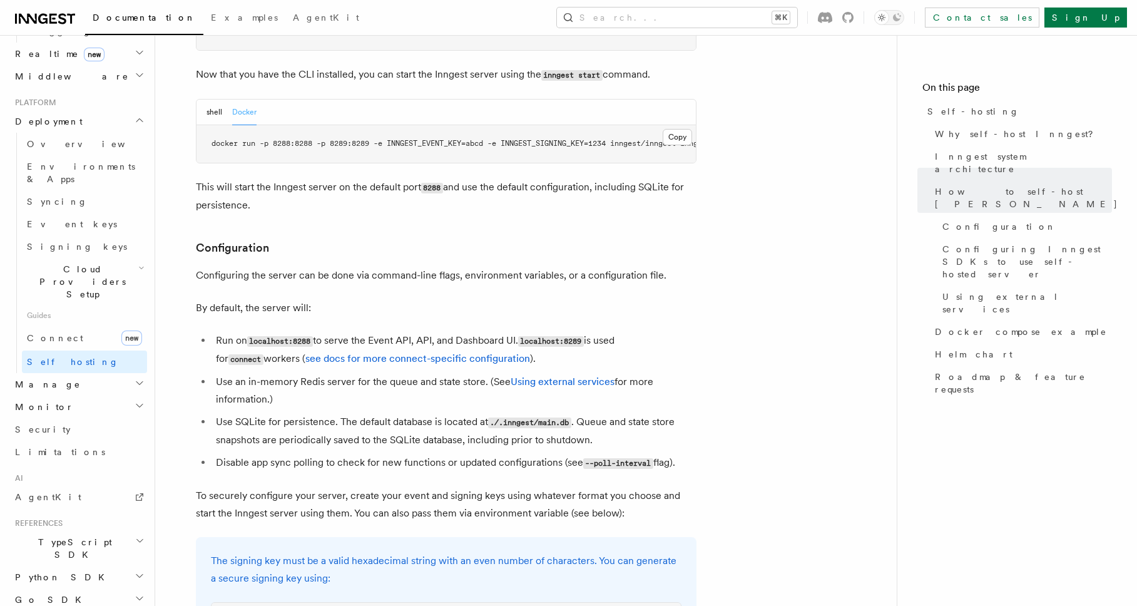
click at [437, 383] on ul "Run on localhost:8288 to serve the Event API, API, and Dashboard UI. localhost:…" at bounding box center [446, 402] width 501 height 140
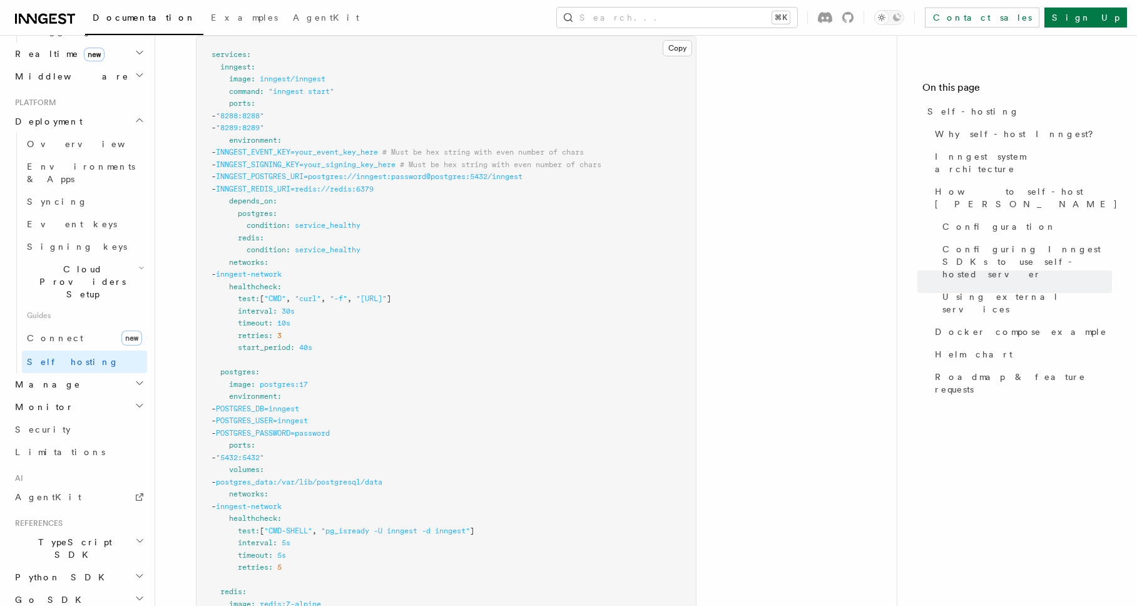
scroll to position [3406, 0]
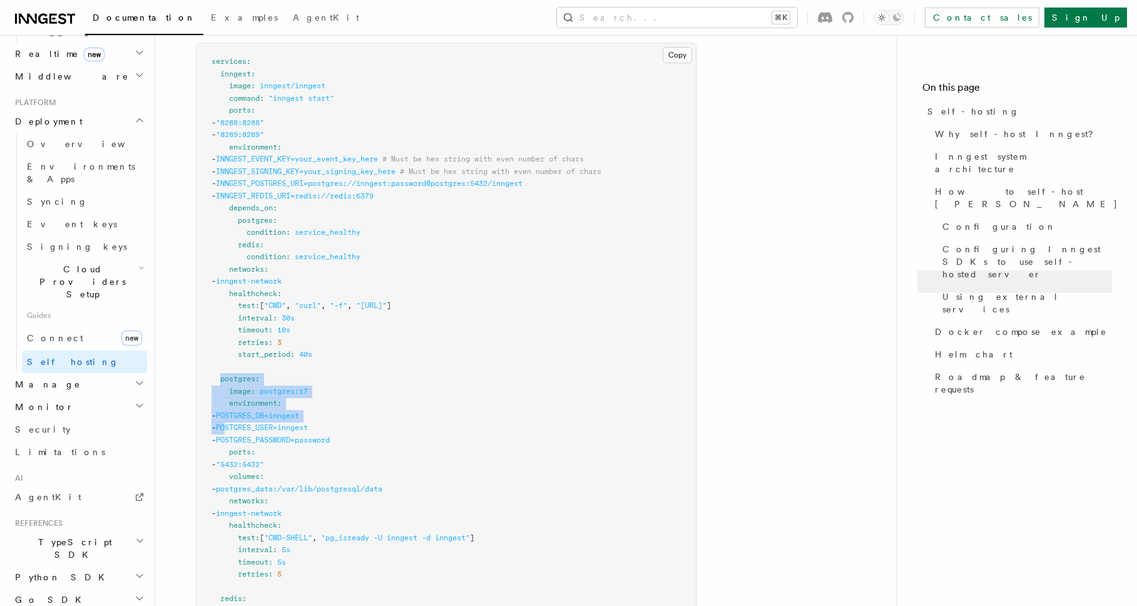
drag, startPoint x: 218, startPoint y: 361, endPoint x: 257, endPoint y: 410, distance: 62.4
click at [257, 410] on code "services : inngest : image : inngest/inngest command : "inngest start" ports : …" at bounding box center [407, 452] width 390 height 790
click at [258, 423] on span "POSTGRES_USER=inngest" at bounding box center [262, 427] width 92 height 9
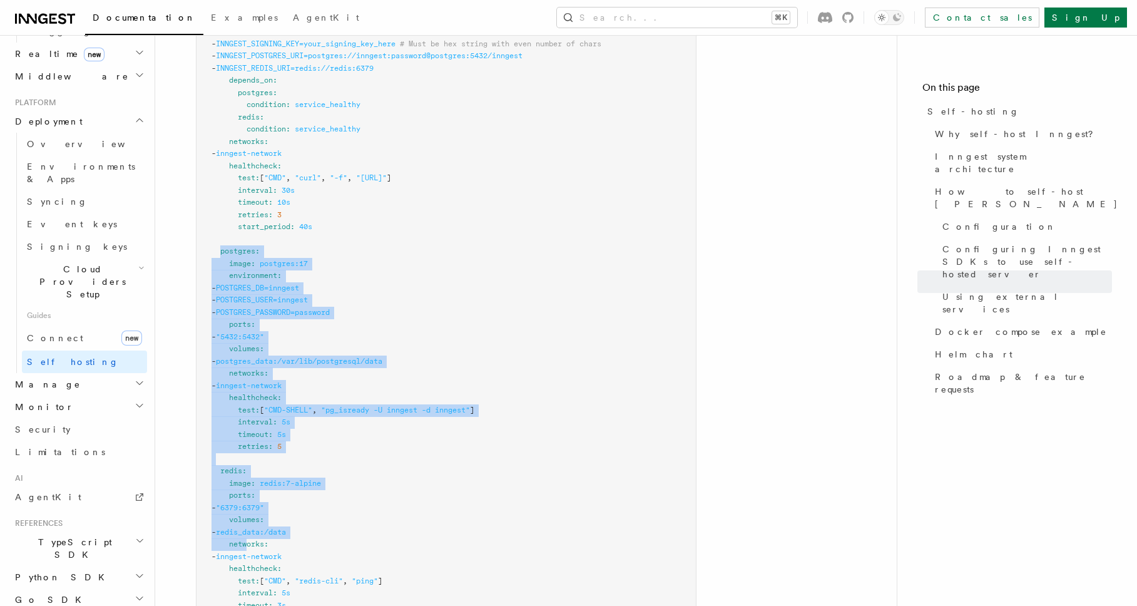
scroll to position [3631, 0]
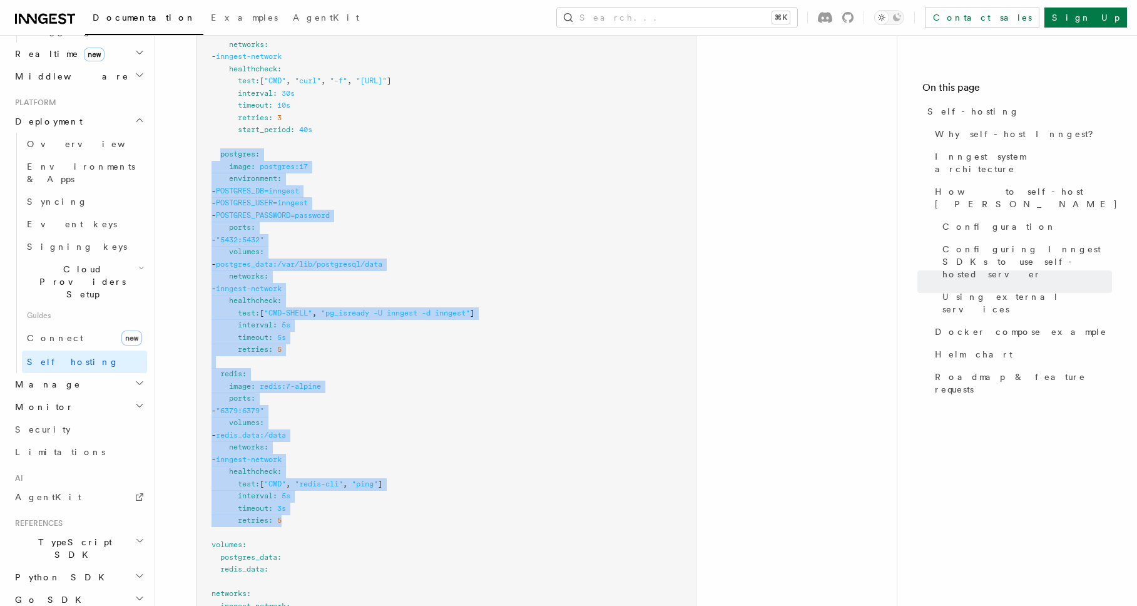
drag, startPoint x: 220, startPoint y: 364, endPoint x: 295, endPoint y: 502, distance: 157.7
click at [295, 502] on pre "services : inngest : image : inngest/inngest command : "inngest start" ports : …" at bounding box center [446, 233] width 499 height 831
copy code "postgres : image : postgres:17 environment : - POSTGRES_DB=inngest - POSTGRES_U…"
click at [324, 488] on pre "services : inngest : image : inngest/inngest command : "inngest start" ports : …" at bounding box center [446, 233] width 499 height 831
drag, startPoint x: 297, startPoint y: 501, endPoint x: 221, endPoint y: 143, distance: 366.1
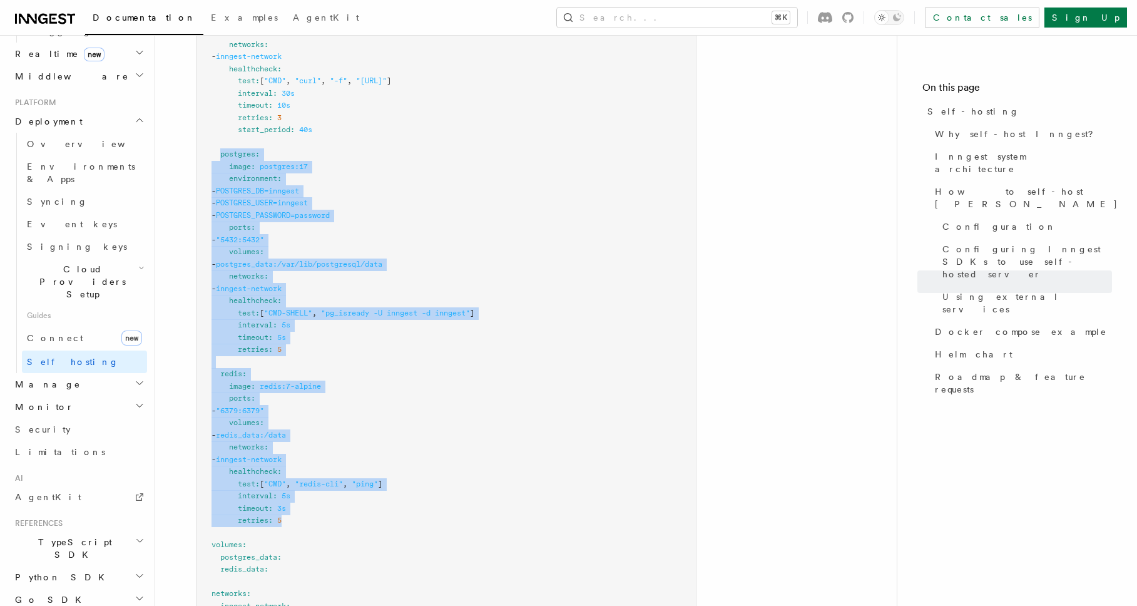
click at [221, 143] on pre "services : inngest : image : inngest/inngest command : "inngest start" ports : …" at bounding box center [446, 233] width 499 height 831
copy code "postgres : image : postgres:17 environment : - POSTGRES_DB=inngest - POSTGRES_U…"
